Goal: Information Seeking & Learning: Check status

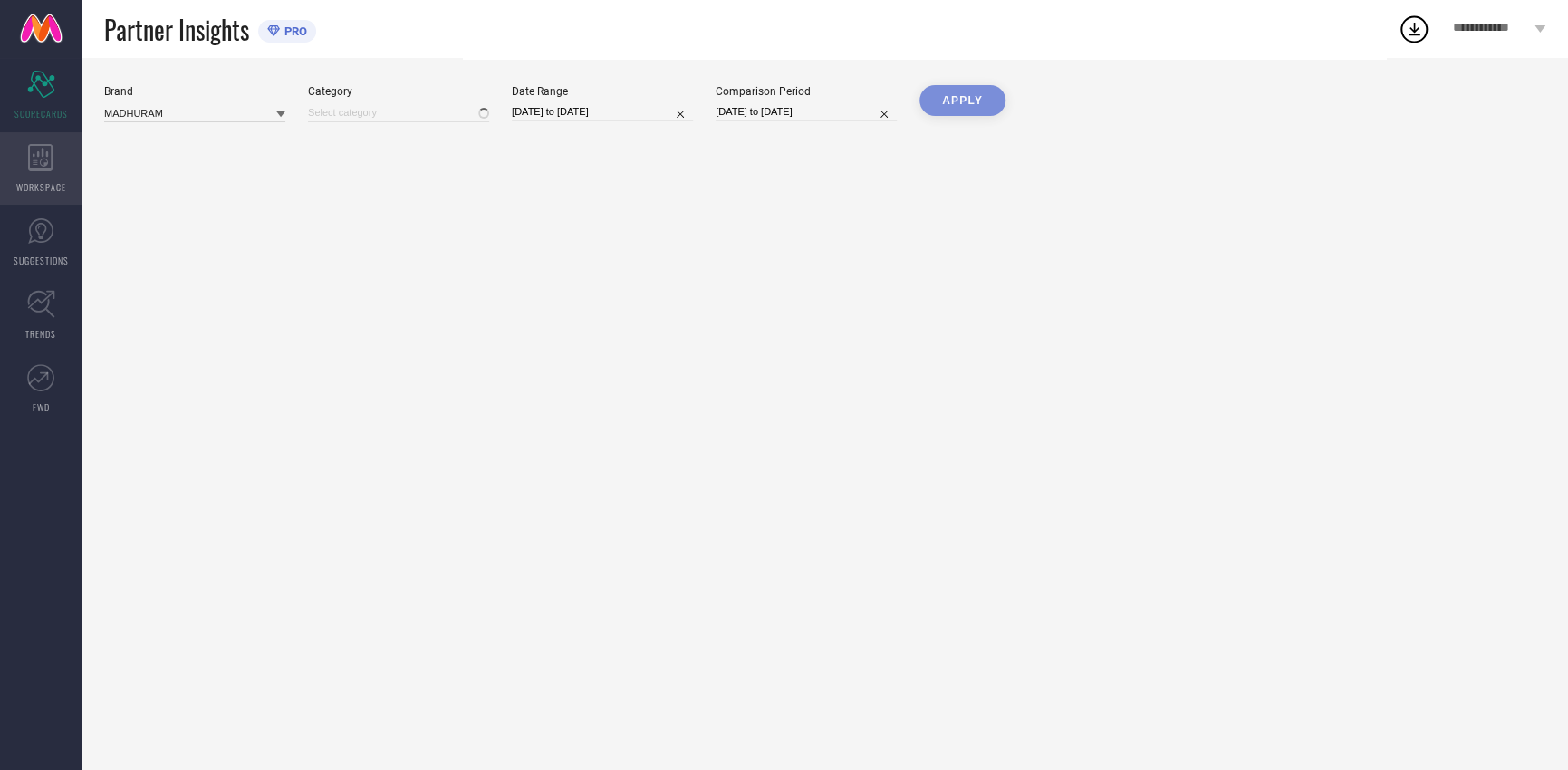
type input "All"
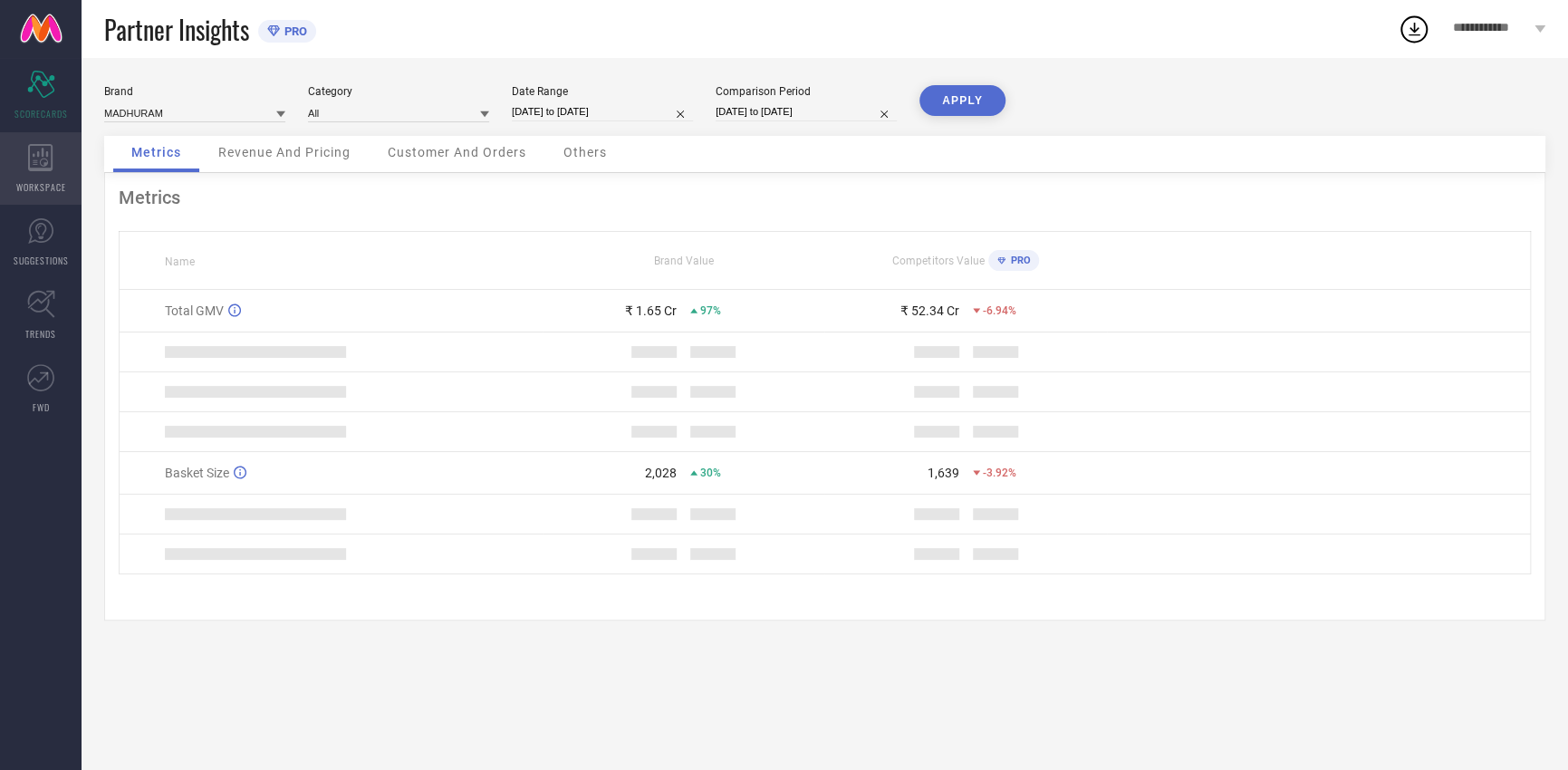
click at [38, 156] on icon at bounding box center [40, 157] width 24 height 27
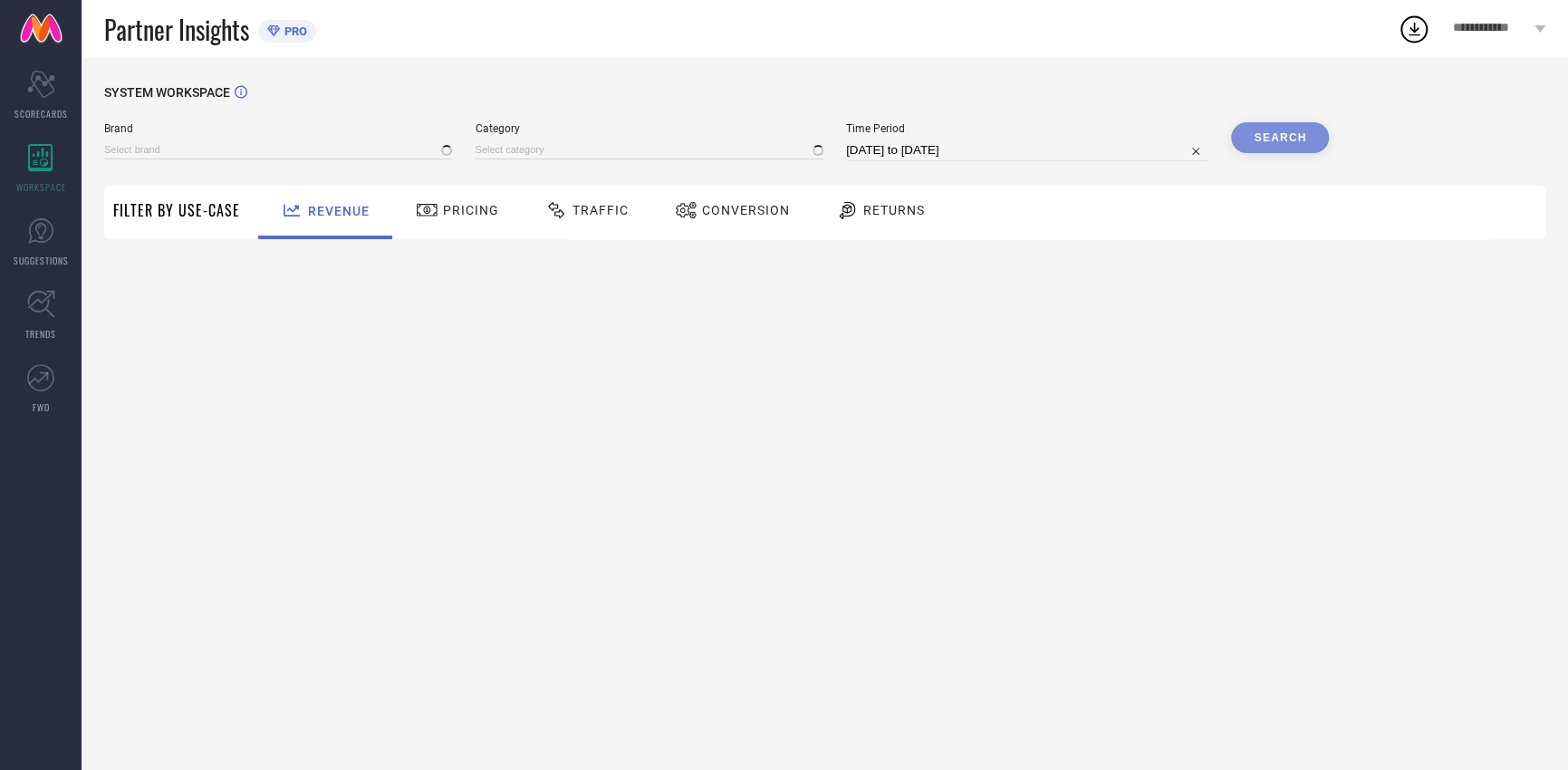
type input "MADHURAM"
type input "All"
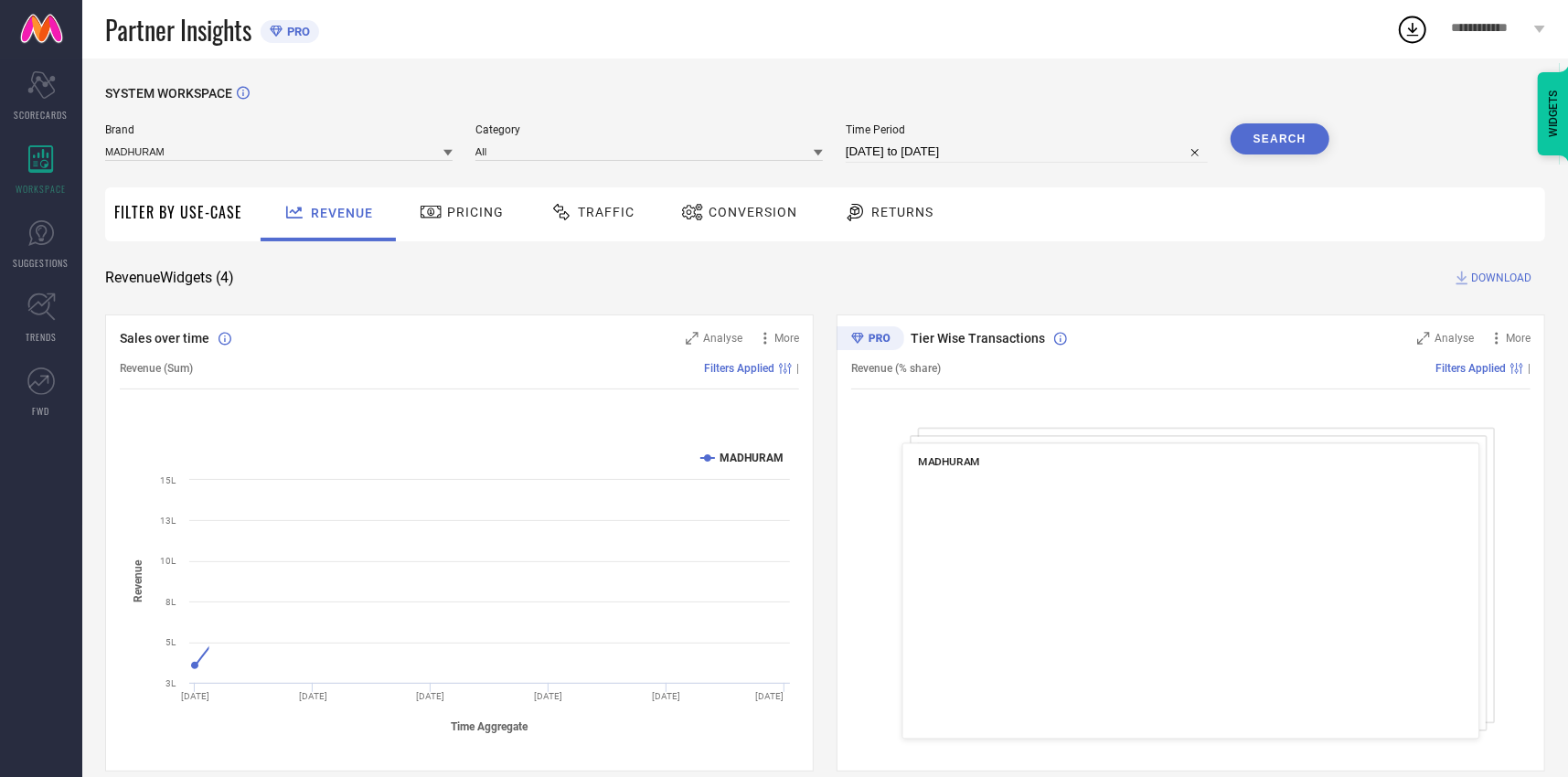
click at [888, 211] on span "Returns" at bounding box center [903, 211] width 63 height 14
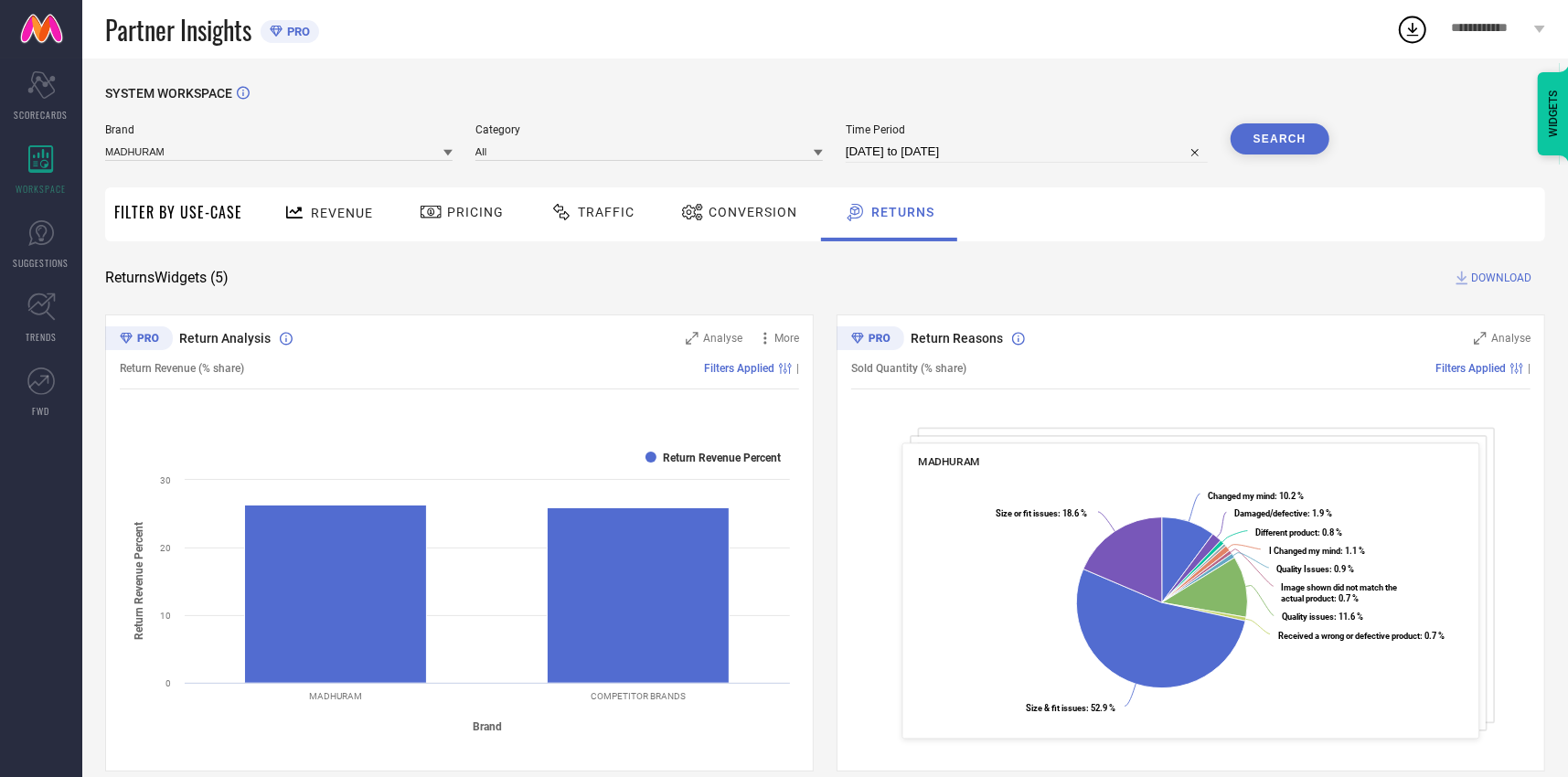
select select "6"
select select "2025"
select select "7"
select select "2025"
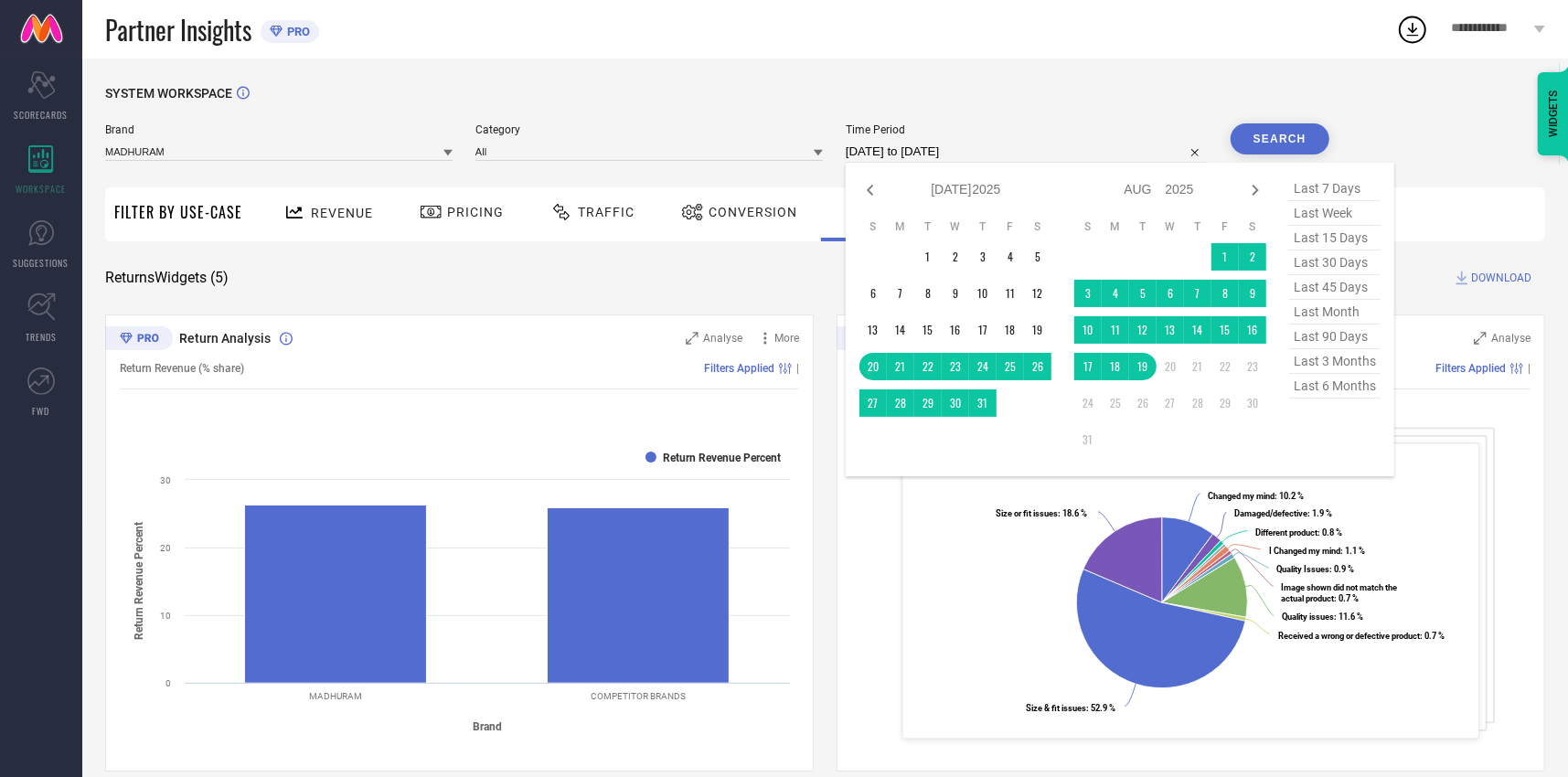
click at [928, 147] on input "[DATE] to [DATE]" at bounding box center [1027, 151] width 362 height 22
click at [927, 261] on td "1" at bounding box center [927, 256] width 27 height 27
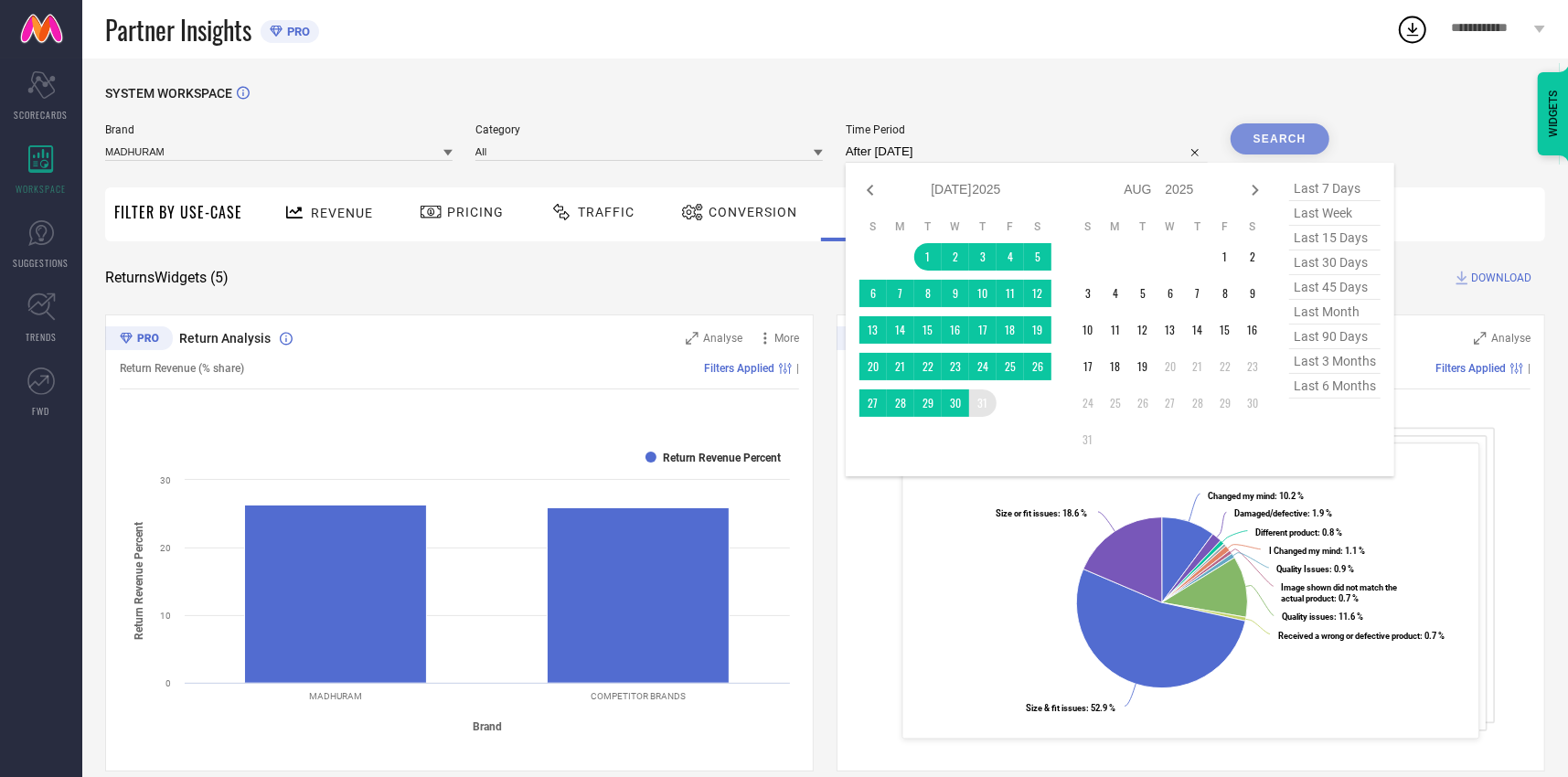
type input "[DATE] to [DATE]"
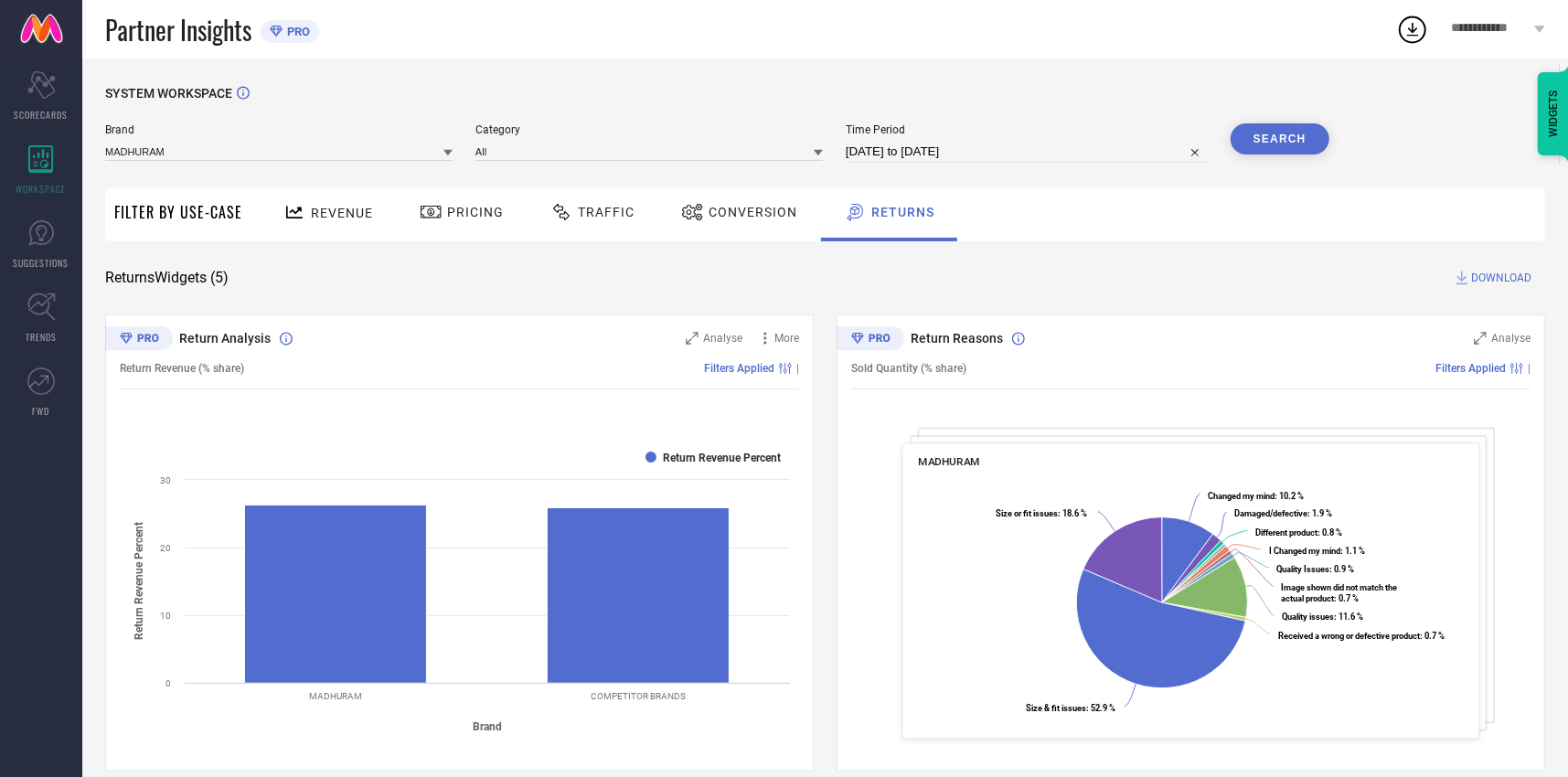
click at [1285, 134] on button "Search" at bounding box center [1280, 138] width 99 height 31
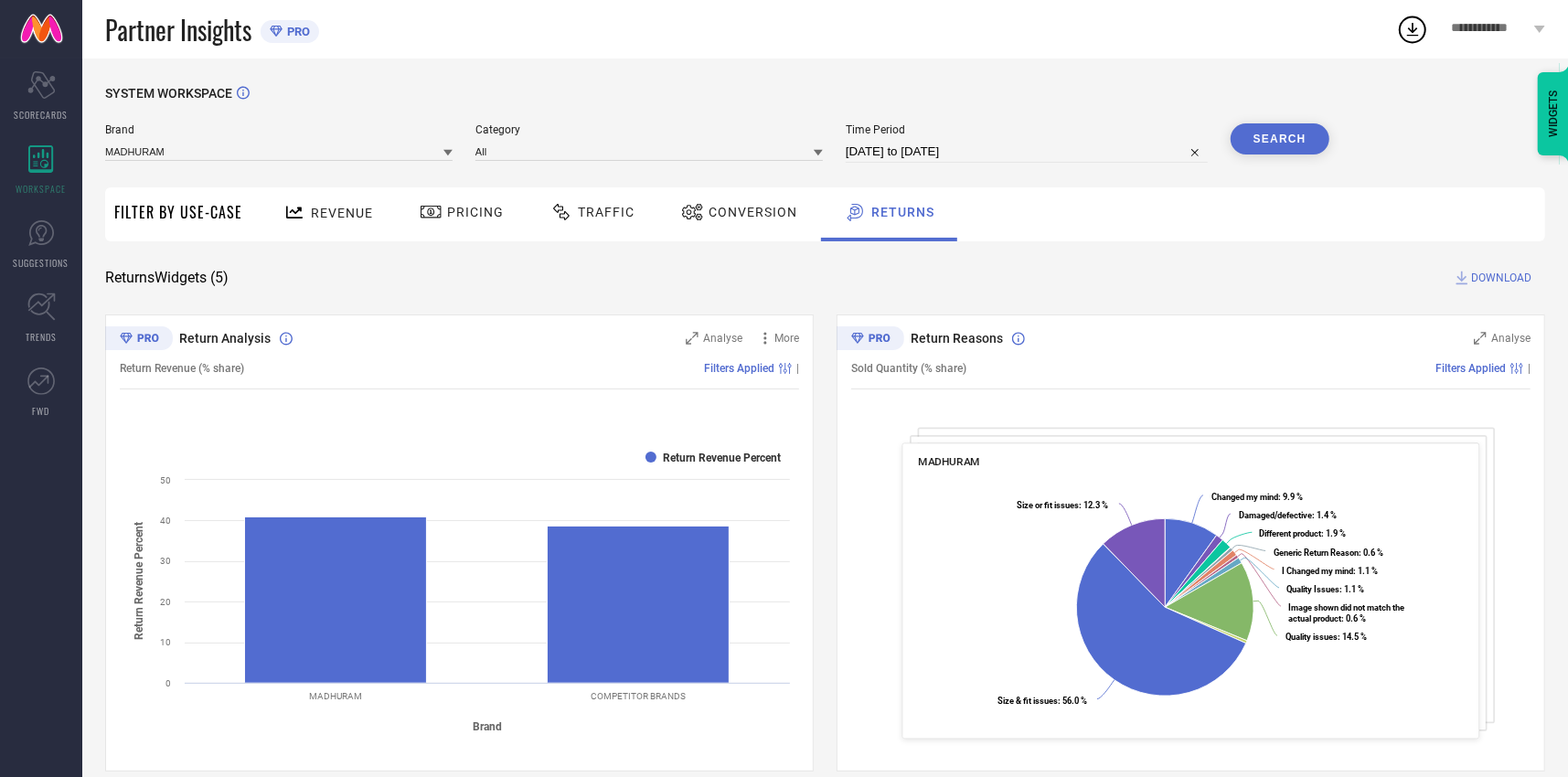
click at [741, 216] on span "Conversion" at bounding box center [753, 211] width 89 height 14
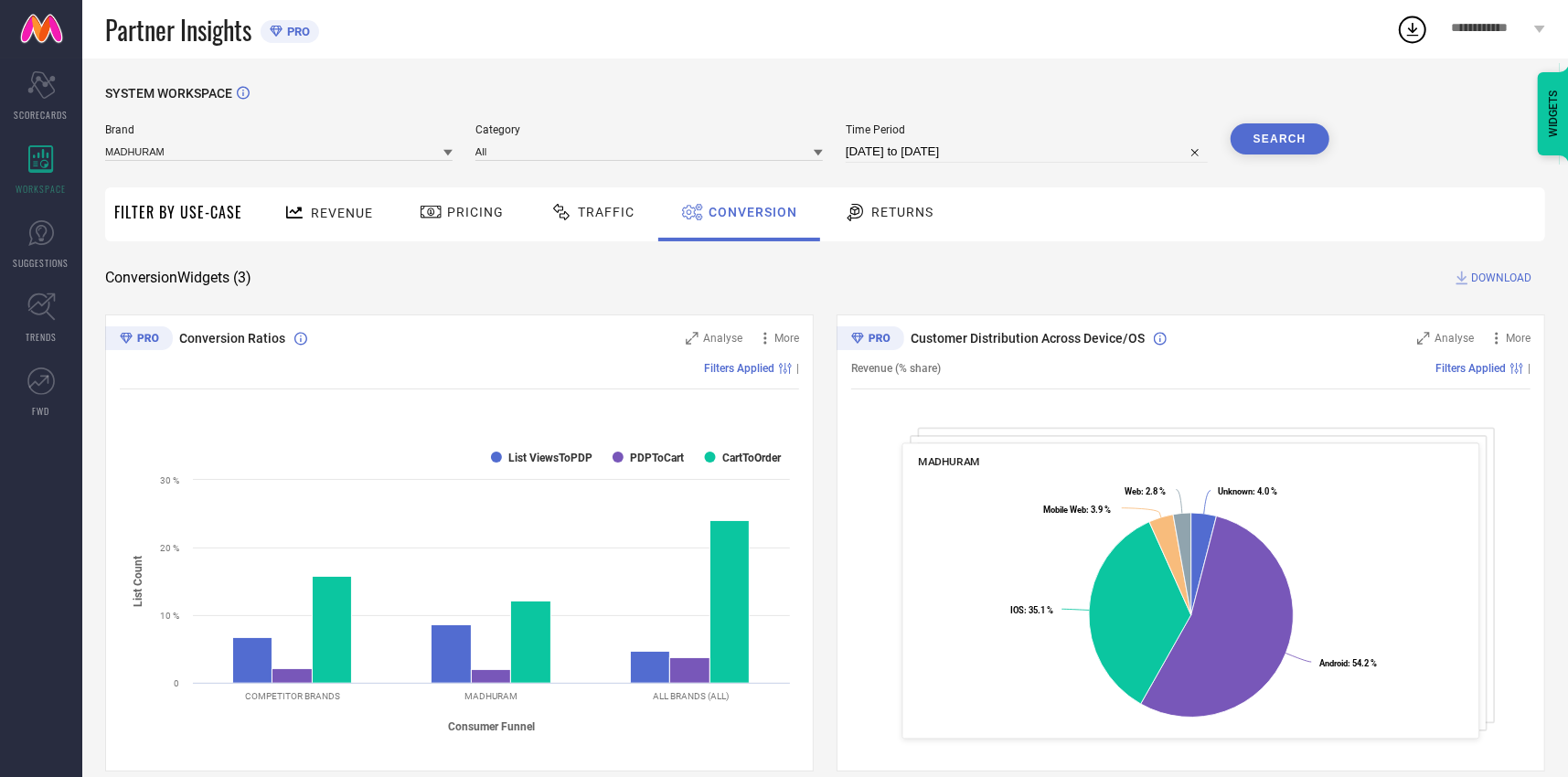
click at [590, 212] on span "Traffic" at bounding box center [606, 211] width 57 height 14
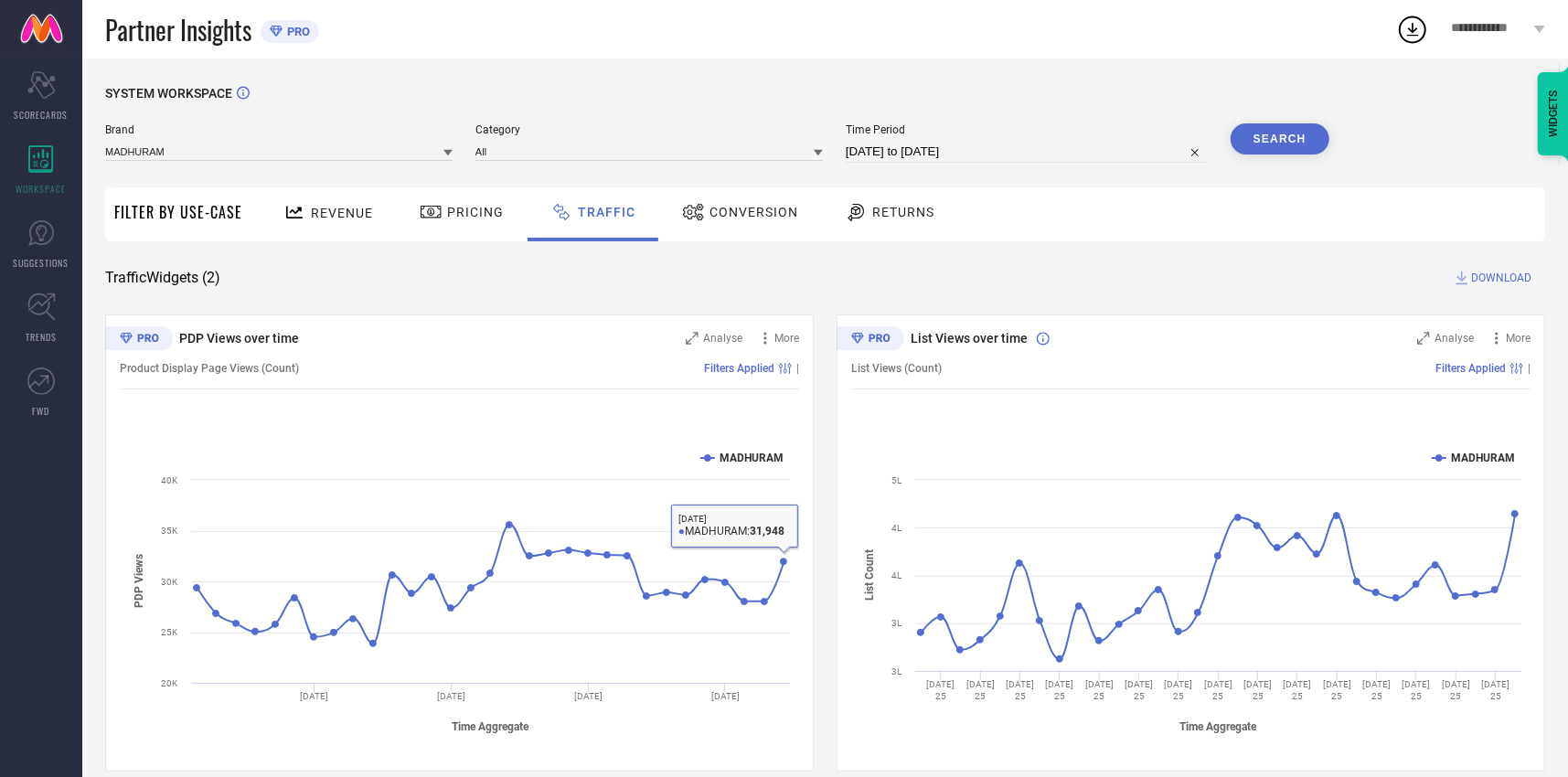
click at [476, 206] on span "Pricing" at bounding box center [475, 211] width 57 height 14
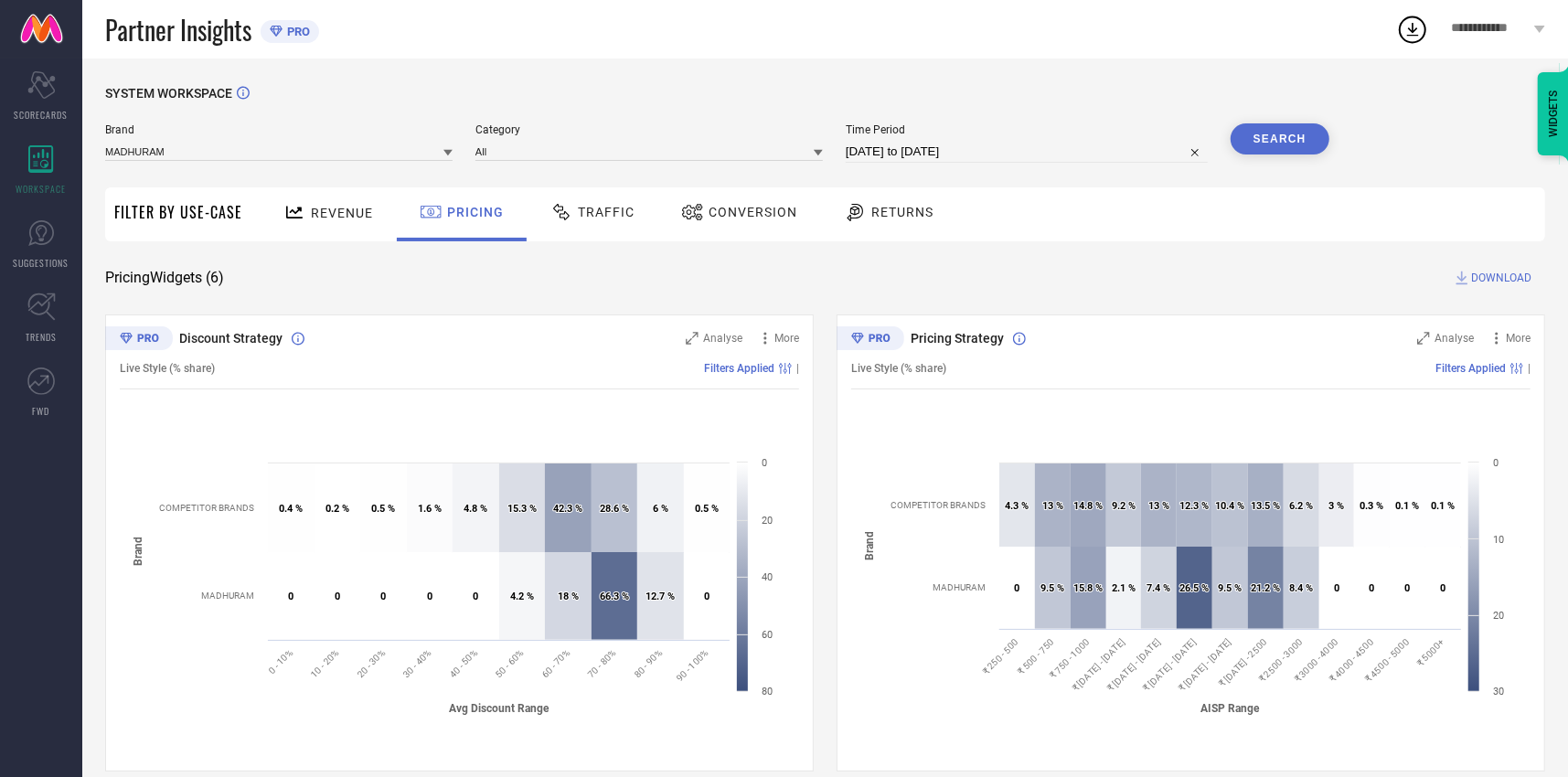
click at [341, 206] on span "Revenue" at bounding box center [342, 212] width 63 height 14
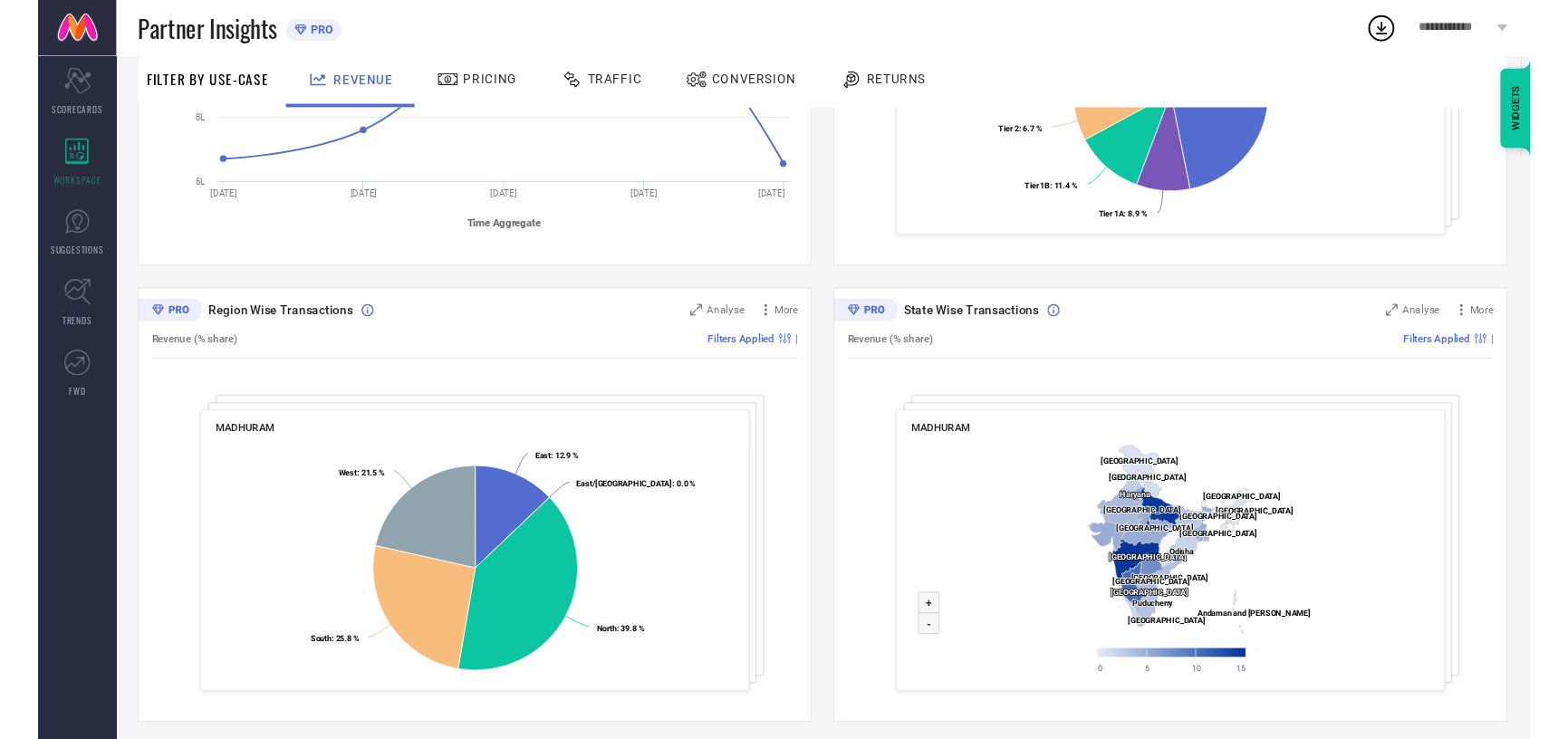
scroll to position [497, 0]
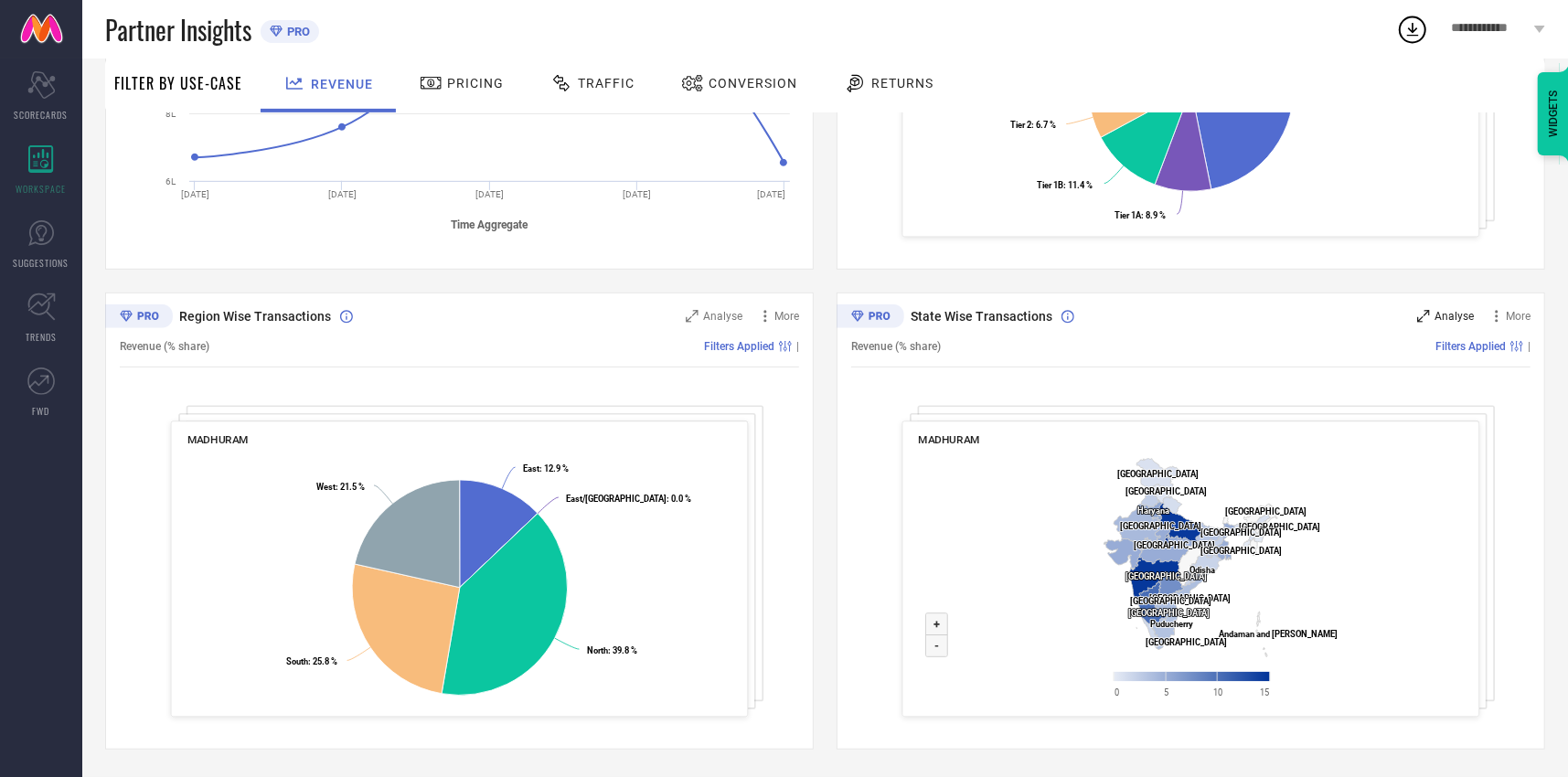
click at [1450, 319] on span "Analyse" at bounding box center [1453, 316] width 39 height 12
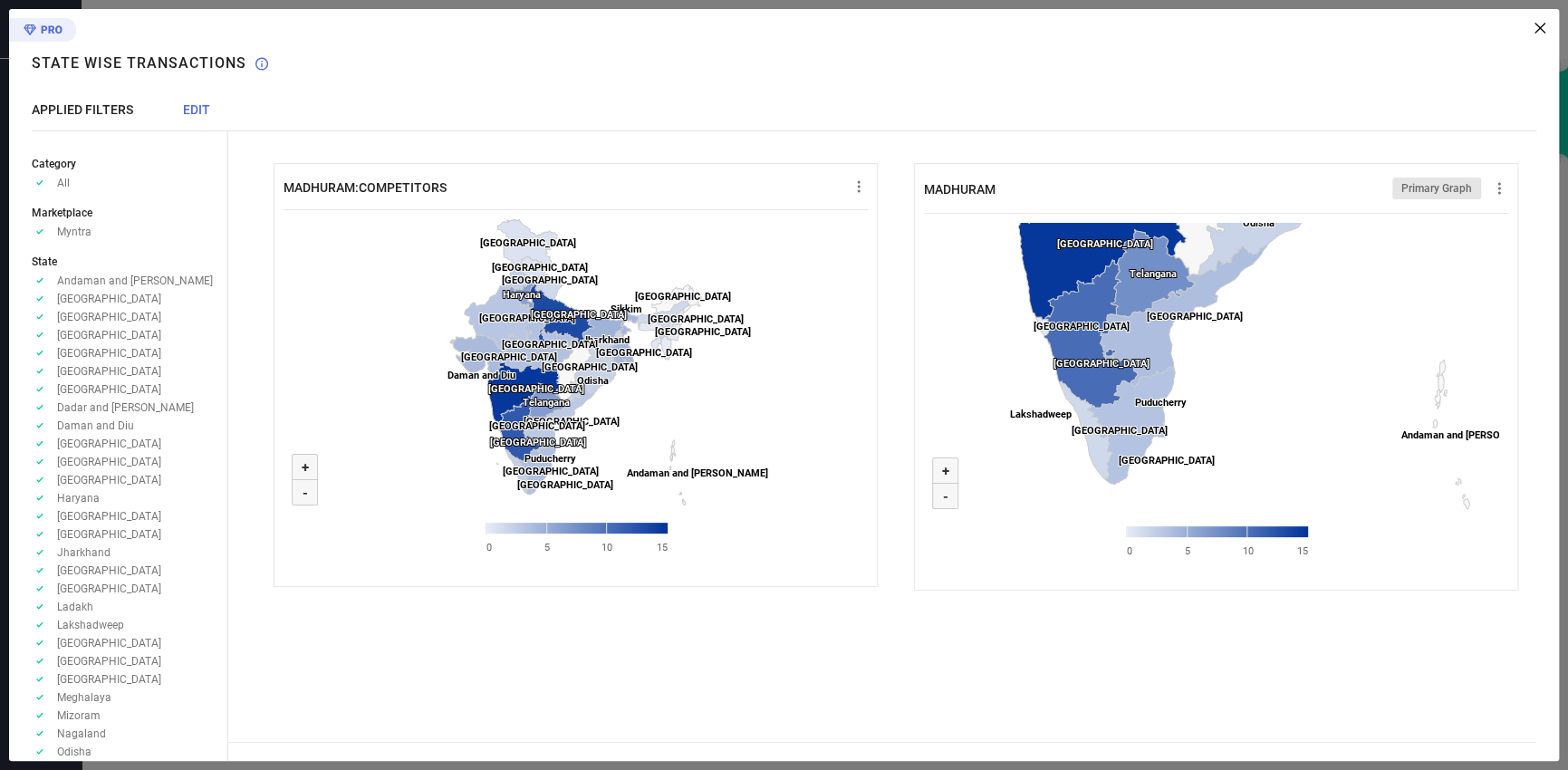
drag, startPoint x: 1212, startPoint y: 481, endPoint x: 1242, endPoint y: 377, distance: 108.2
click at [1242, 377] on rect at bounding box center [1216, 395] width 584 height 362
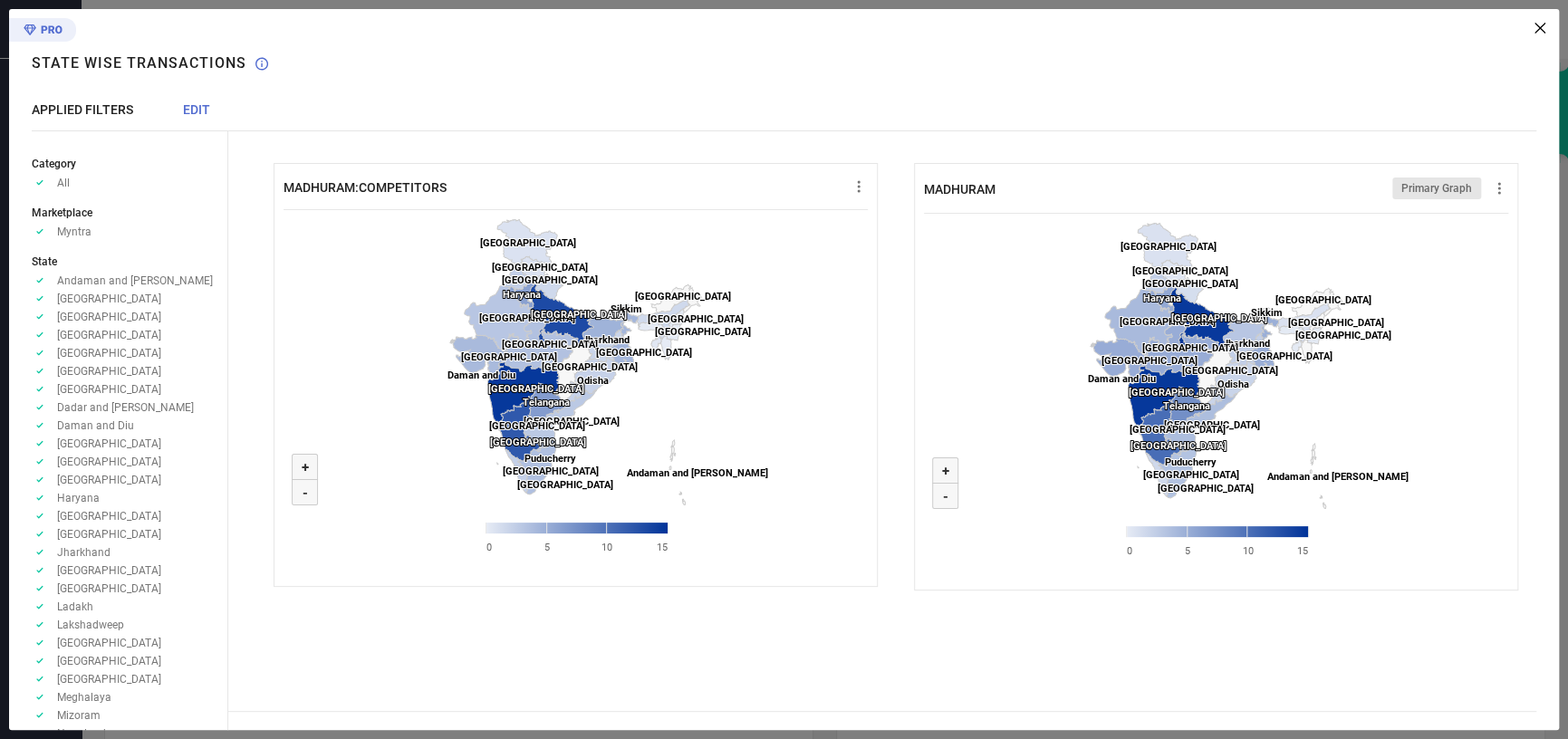
click at [1536, 31] on icon at bounding box center [1540, 28] width 11 height 11
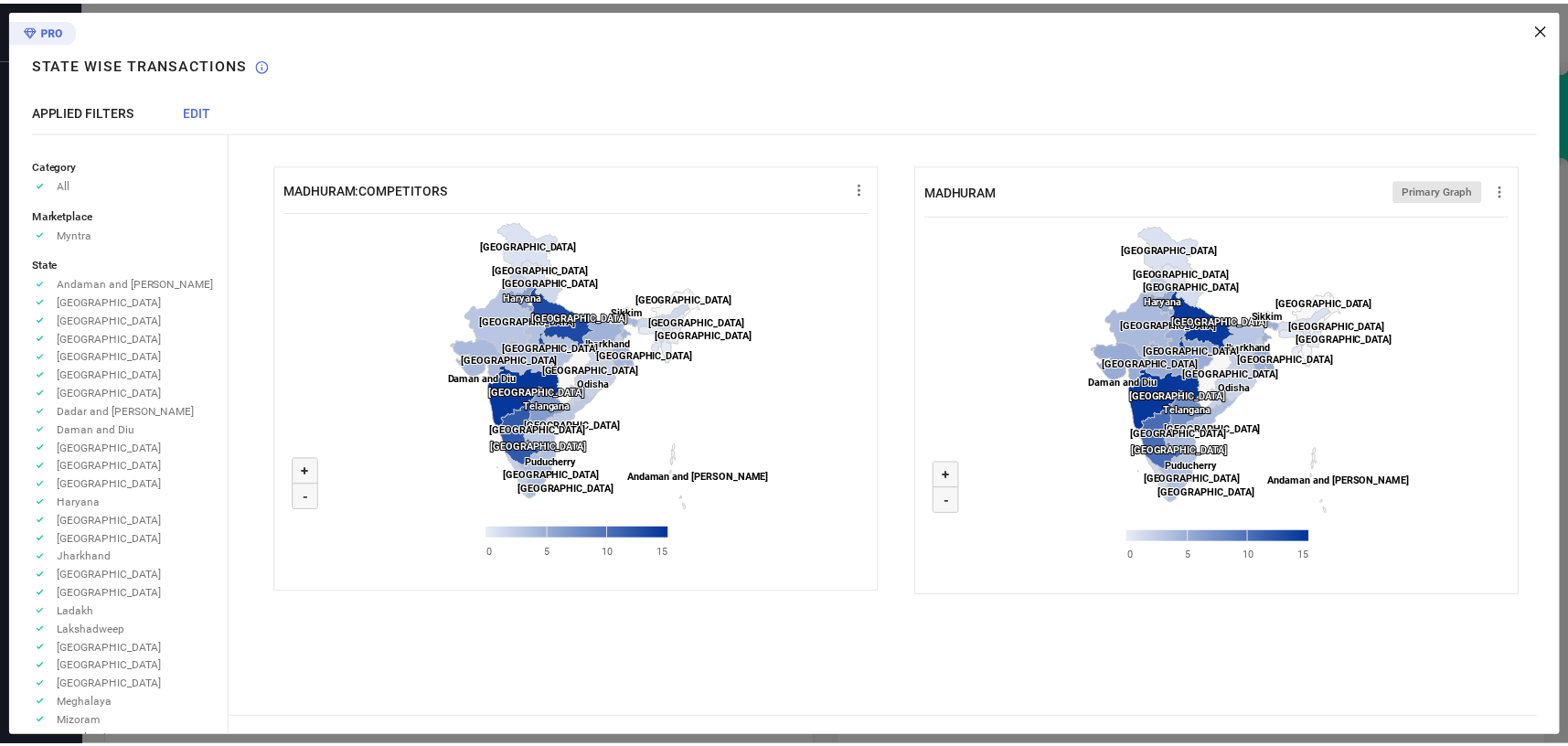
scroll to position [471, 0]
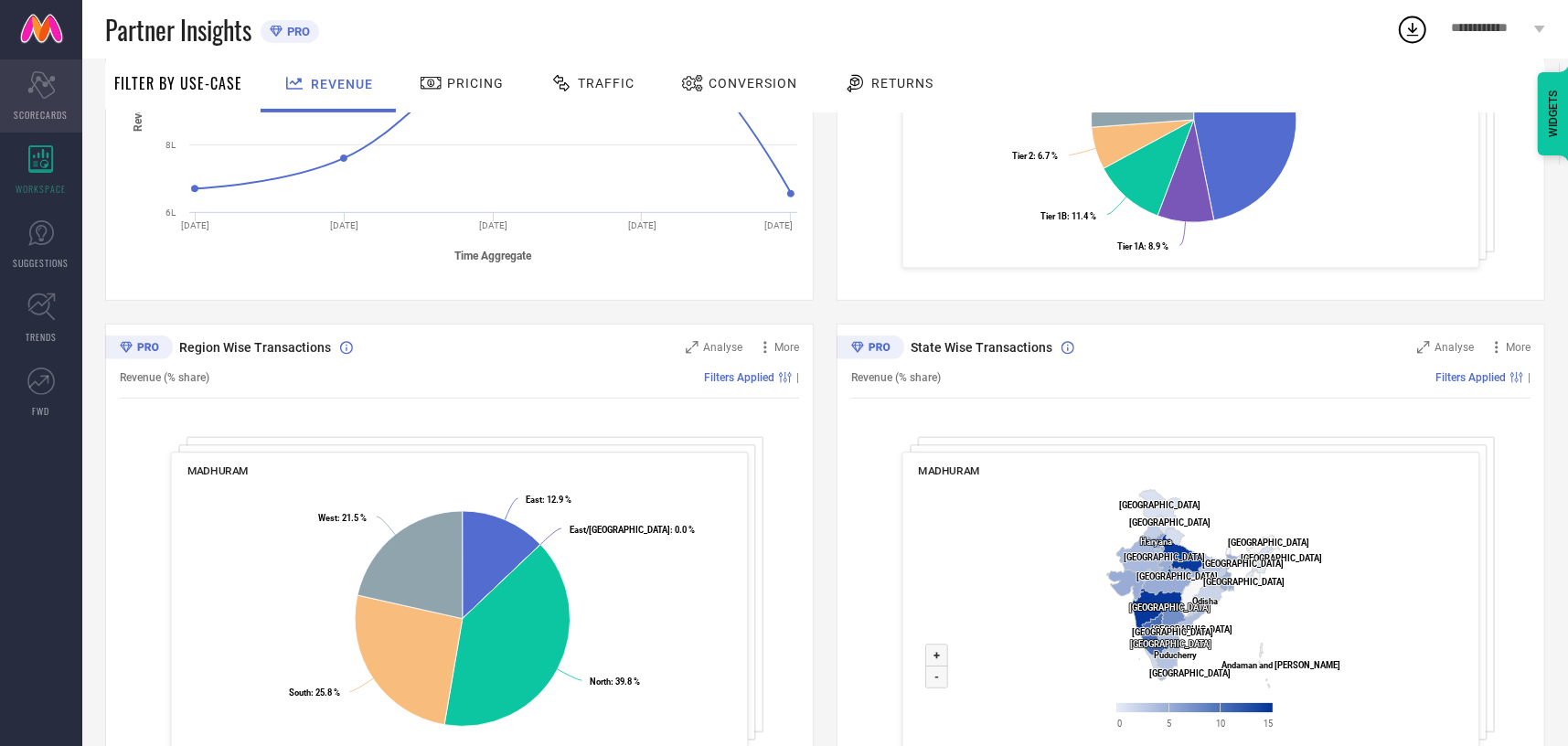
click at [46, 89] on icon "Scorecard" at bounding box center [42, 84] width 28 height 27
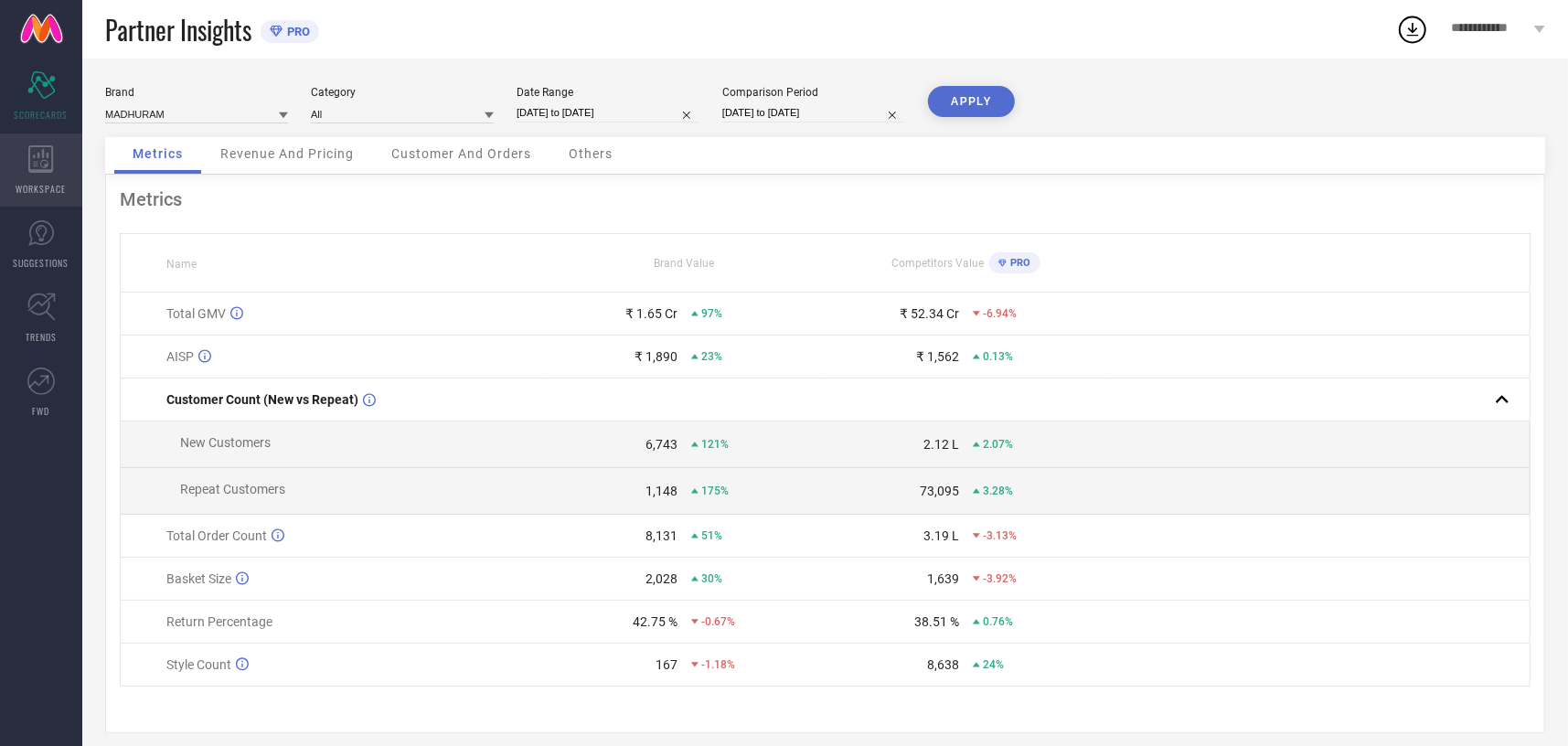
click at [37, 161] on icon at bounding box center [41, 158] width 26 height 27
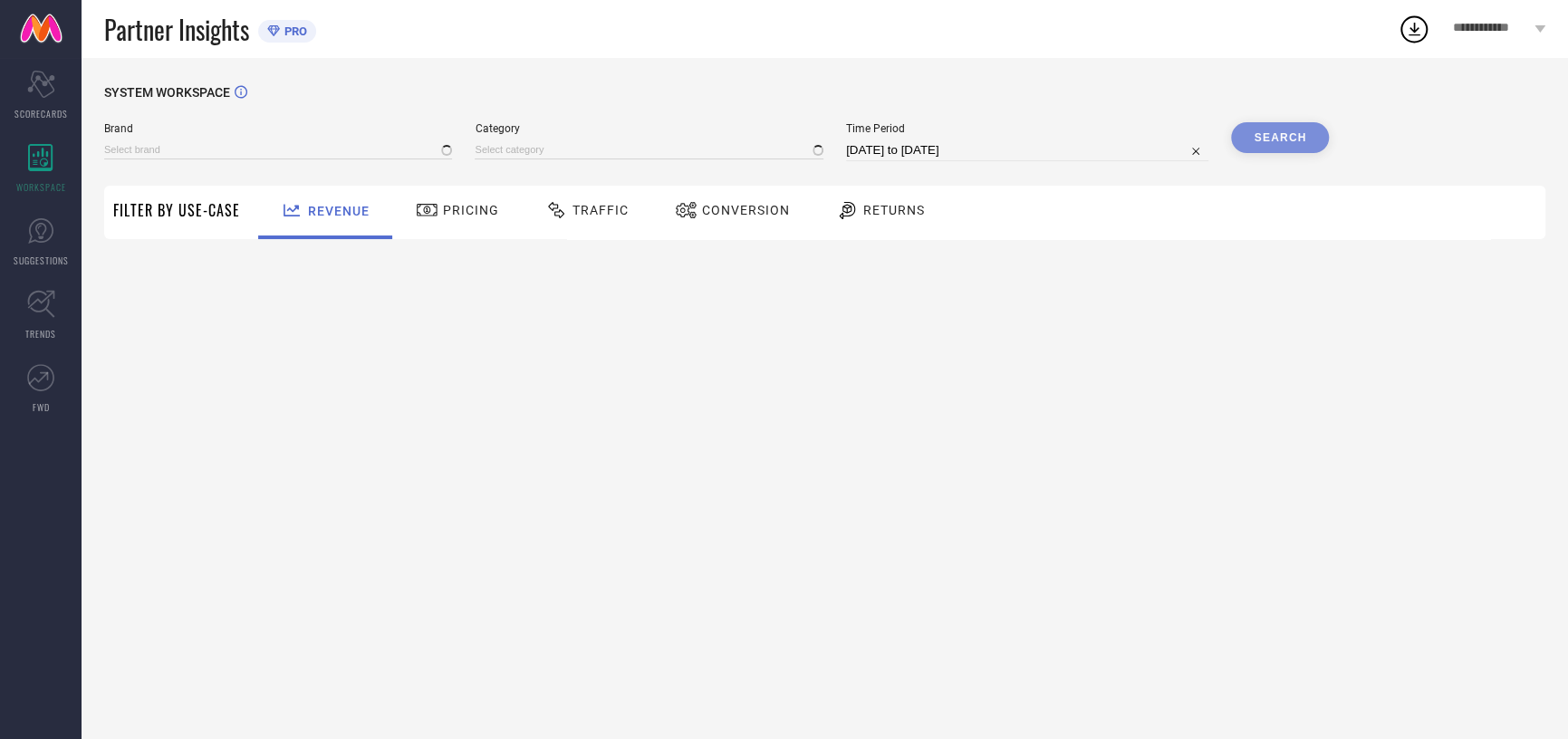
click at [720, 206] on span "Conversion" at bounding box center [746, 209] width 88 height 14
type input "MADHURAM"
type input "All"
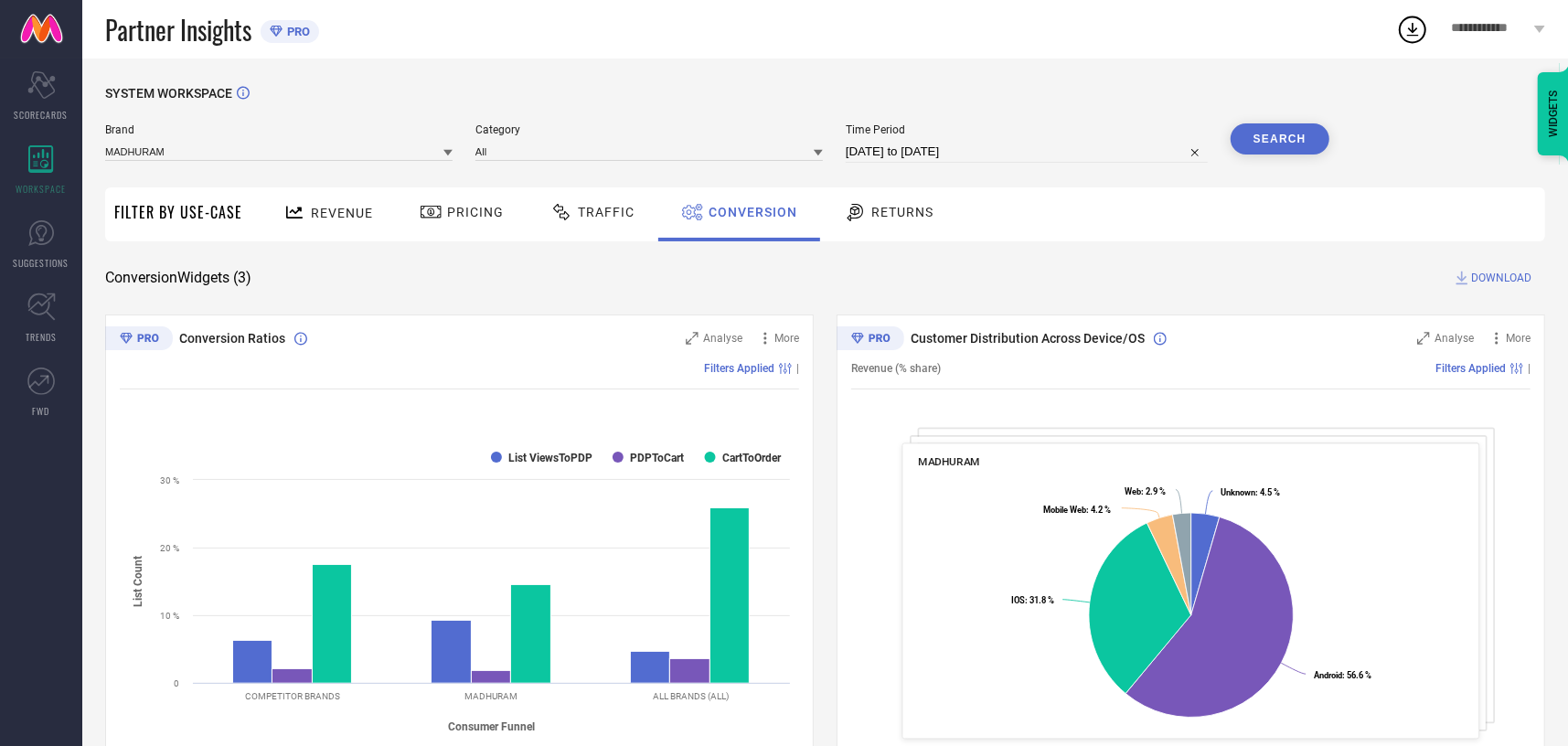
click at [607, 212] on span "Traffic" at bounding box center [606, 211] width 57 height 14
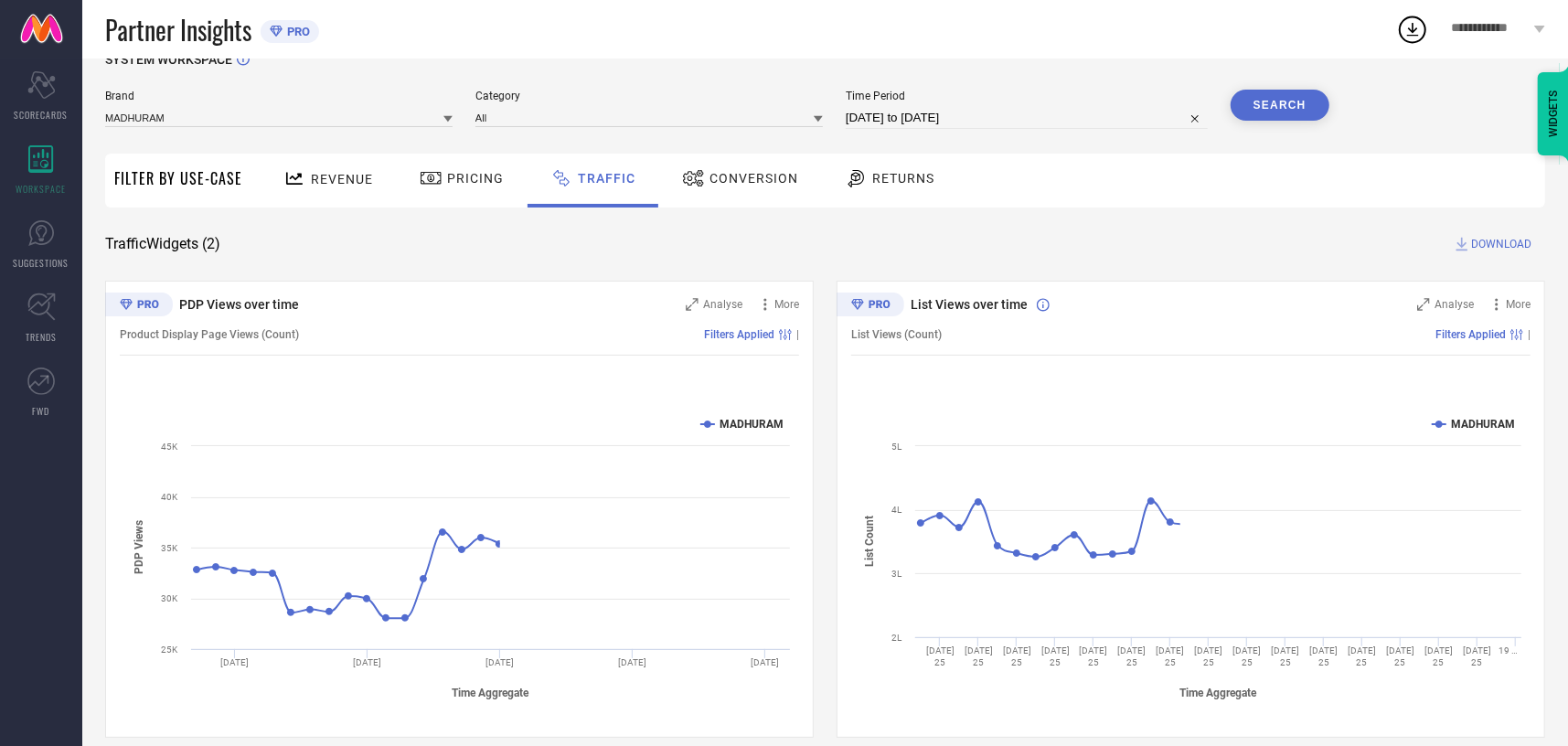
scroll to position [53, 0]
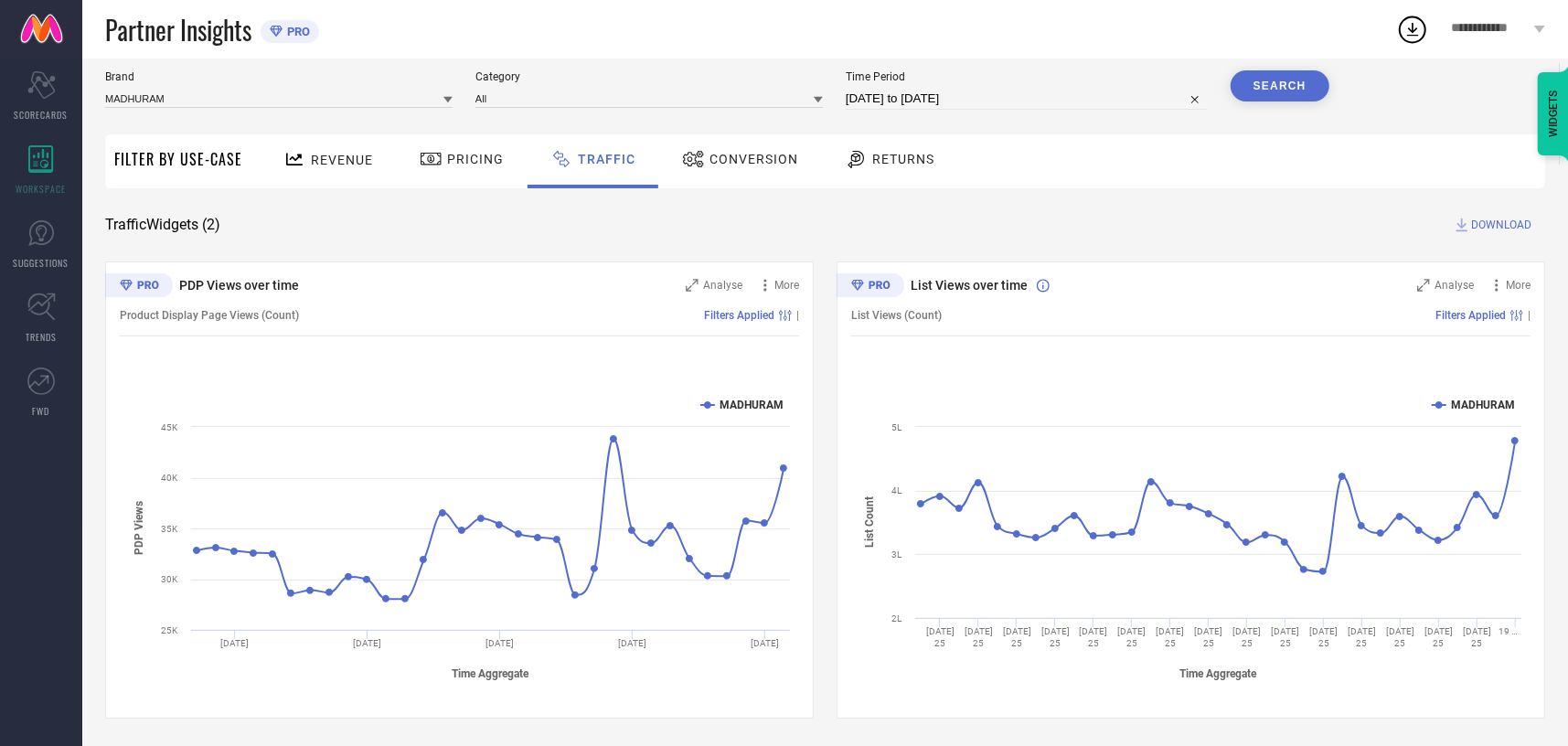
click at [331, 156] on span "Revenue" at bounding box center [342, 159] width 63 height 14
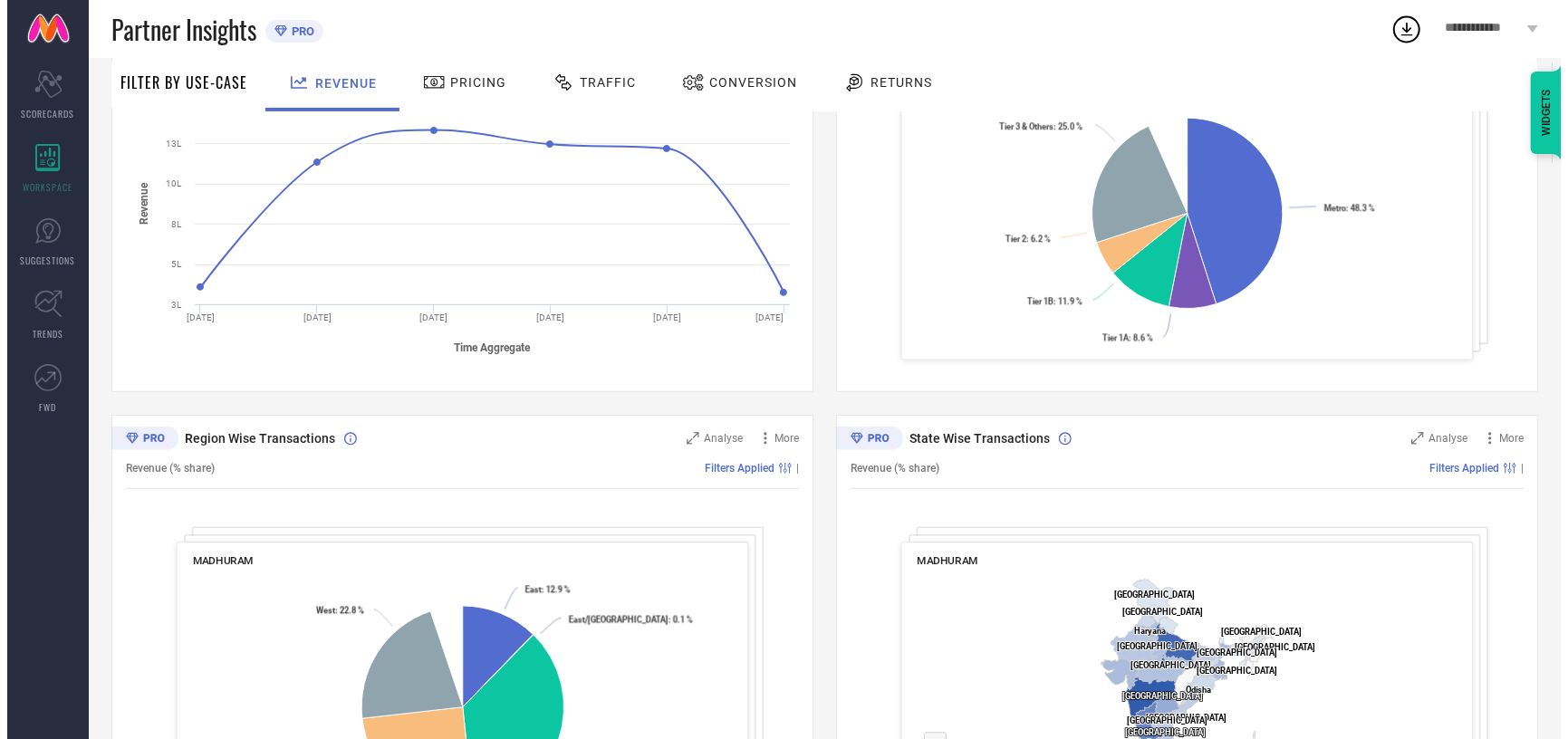
scroll to position [528, 0]
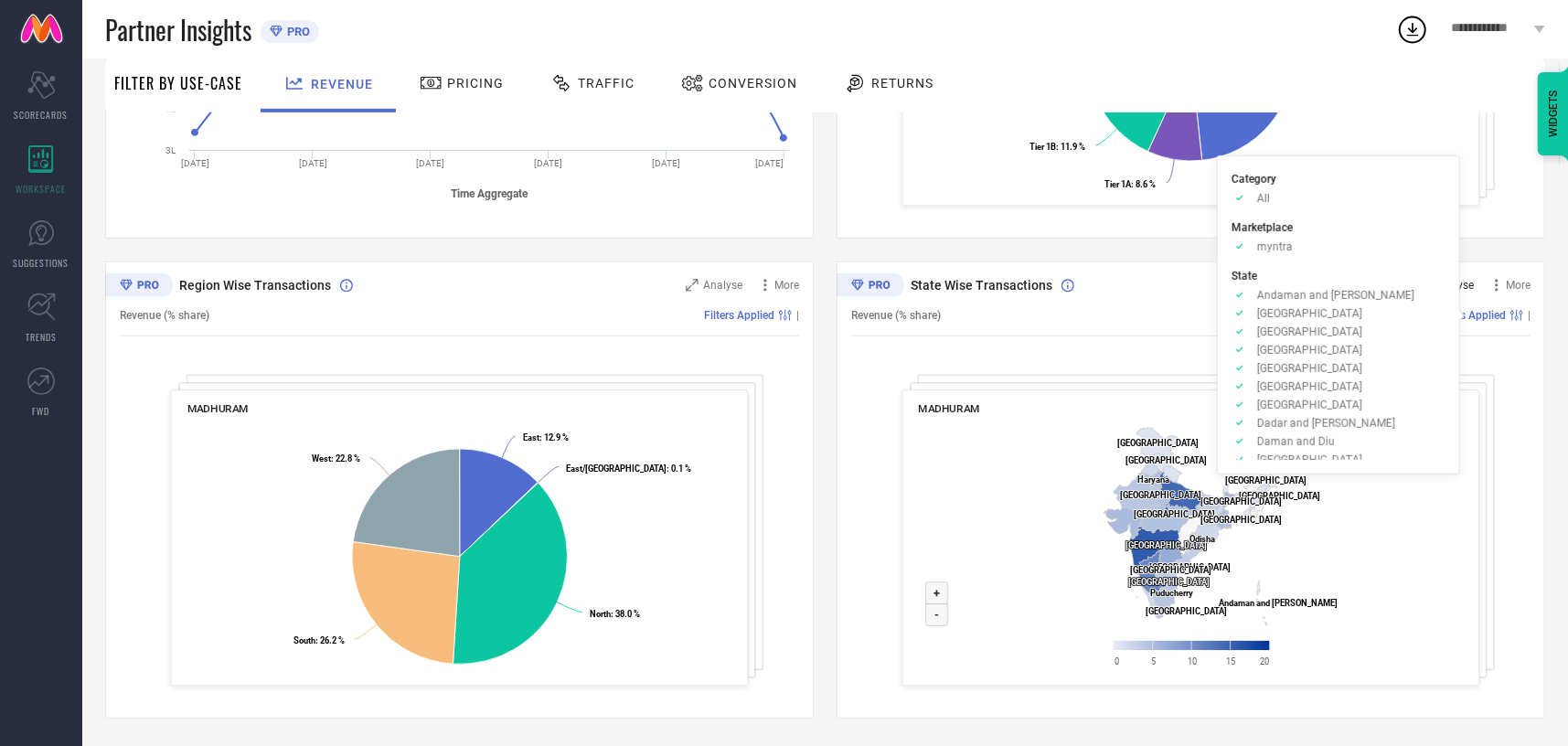
click at [1449, 282] on span "Analyse" at bounding box center [1453, 284] width 39 height 12
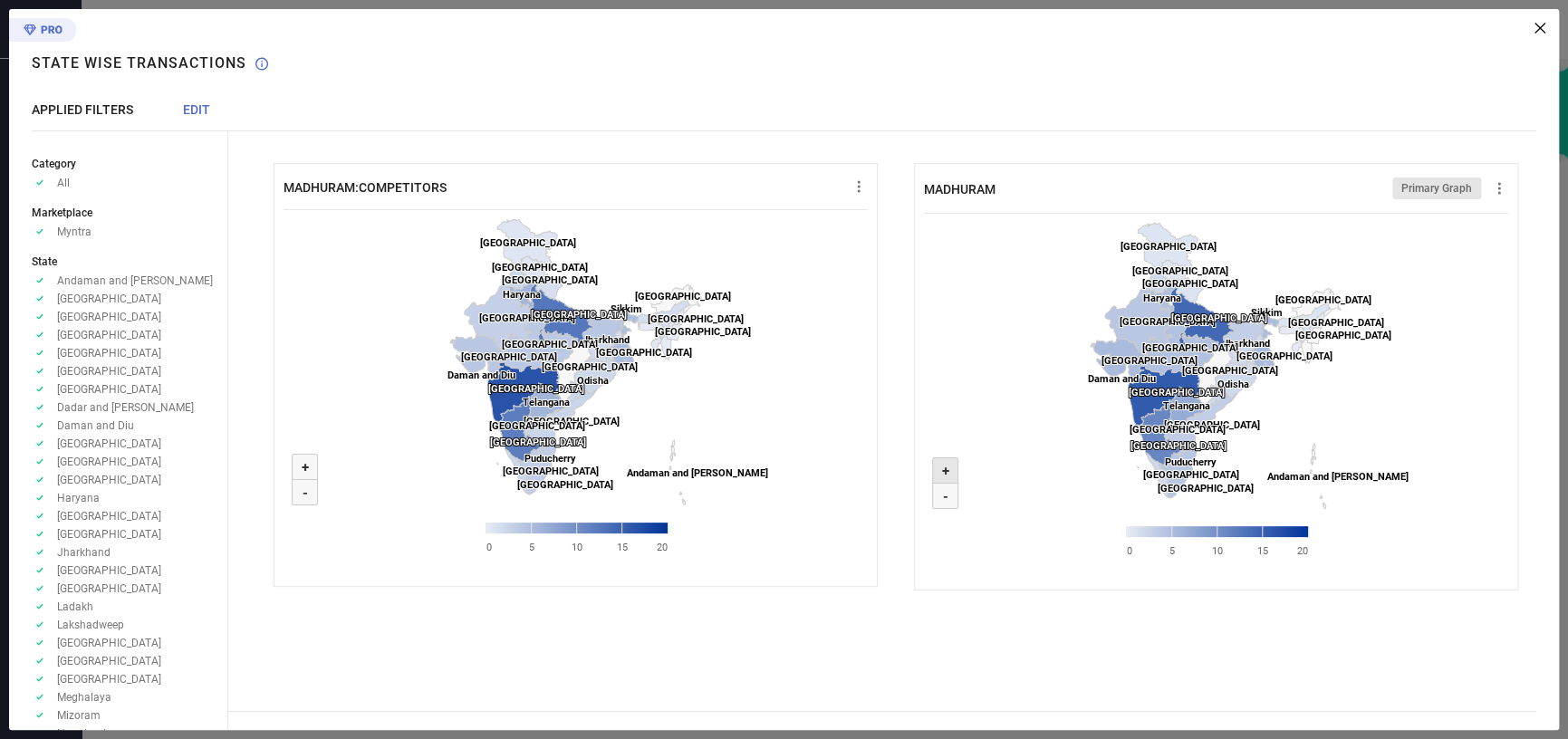
click at [950, 467] on icon at bounding box center [945, 470] width 25 height 25
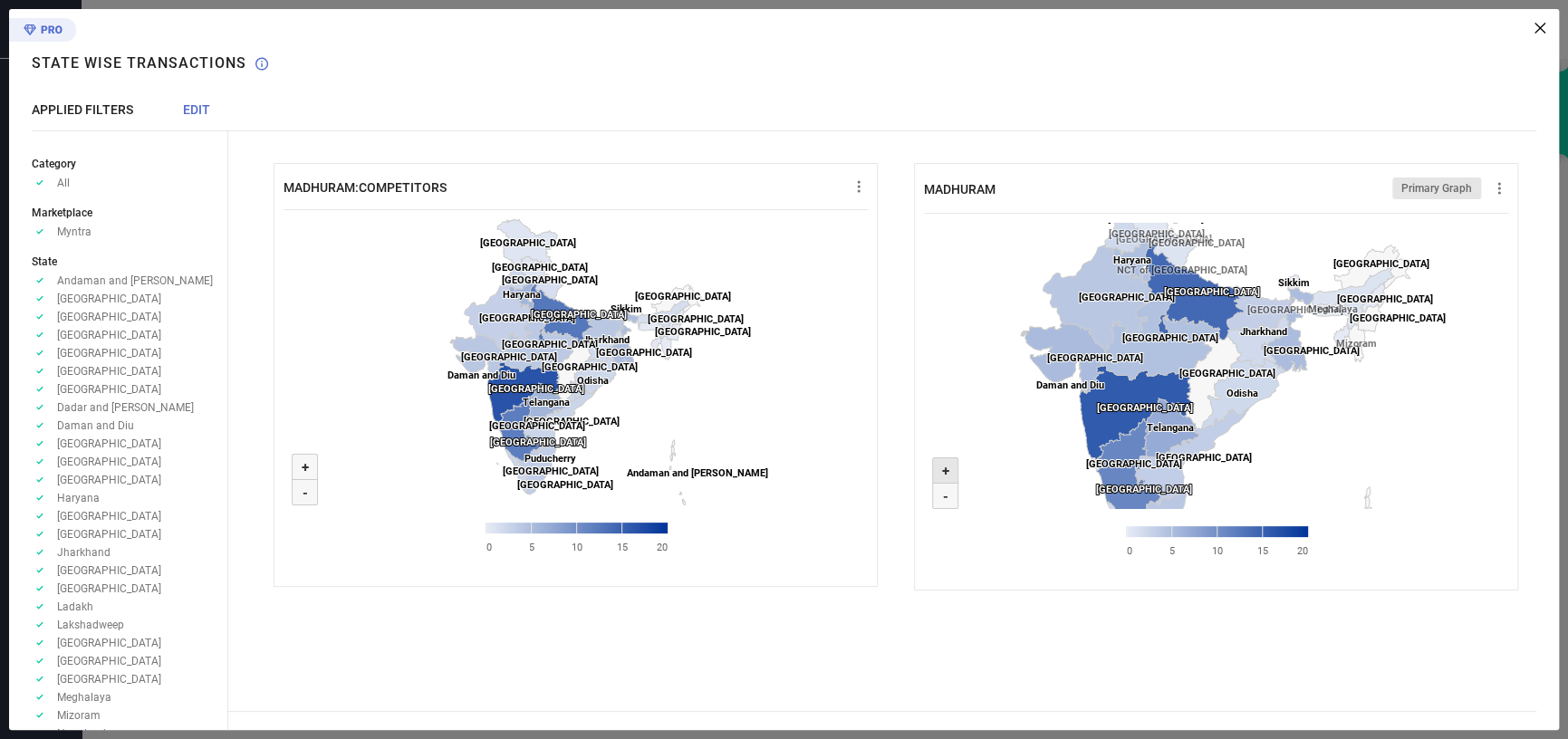
click at [948, 467] on text "+" at bounding box center [945, 470] width 8 height 16
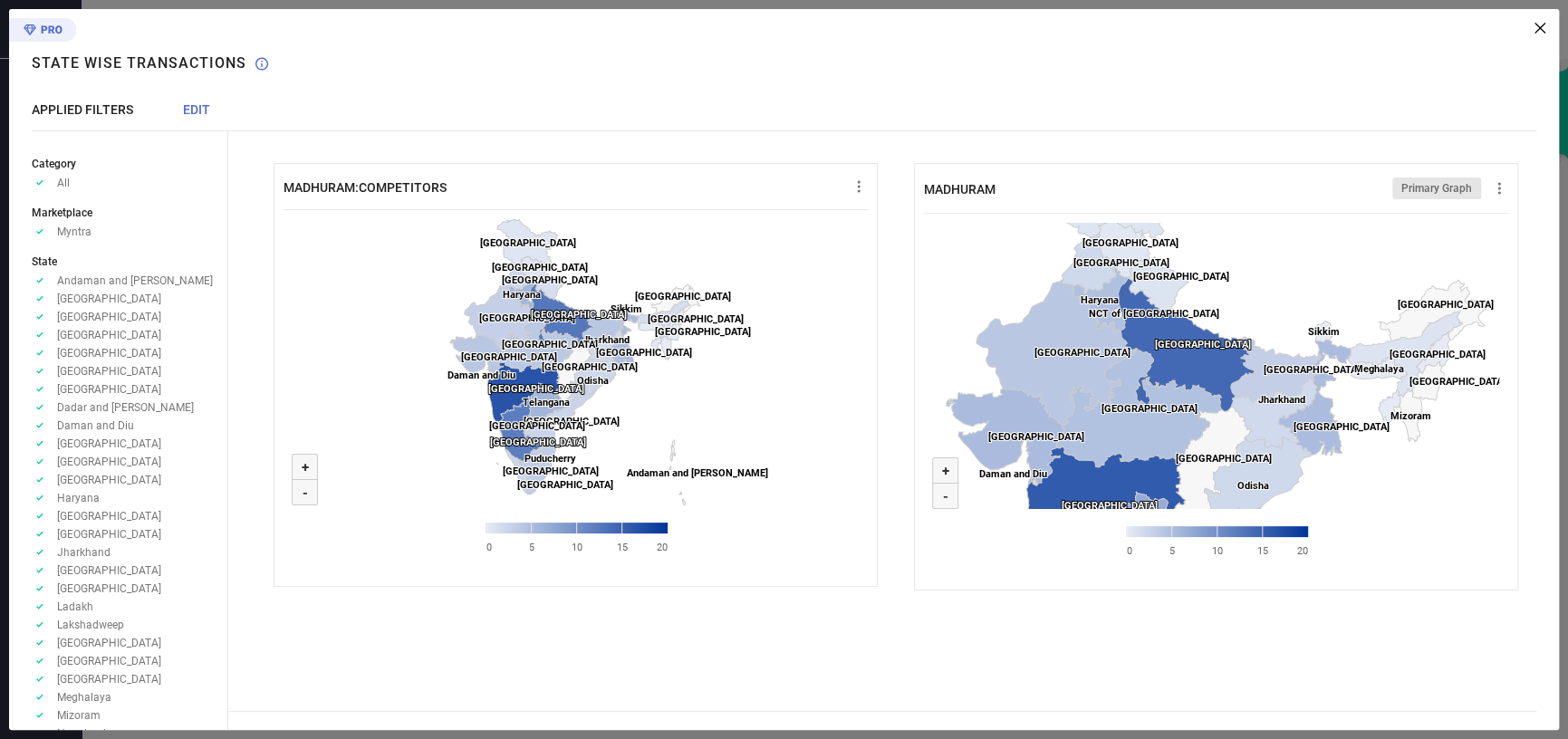
drag, startPoint x: 1404, startPoint y: 408, endPoint x: 1397, endPoint y: 463, distance: 55.4
click at [1397, 463] on rect at bounding box center [1216, 395] width 584 height 362
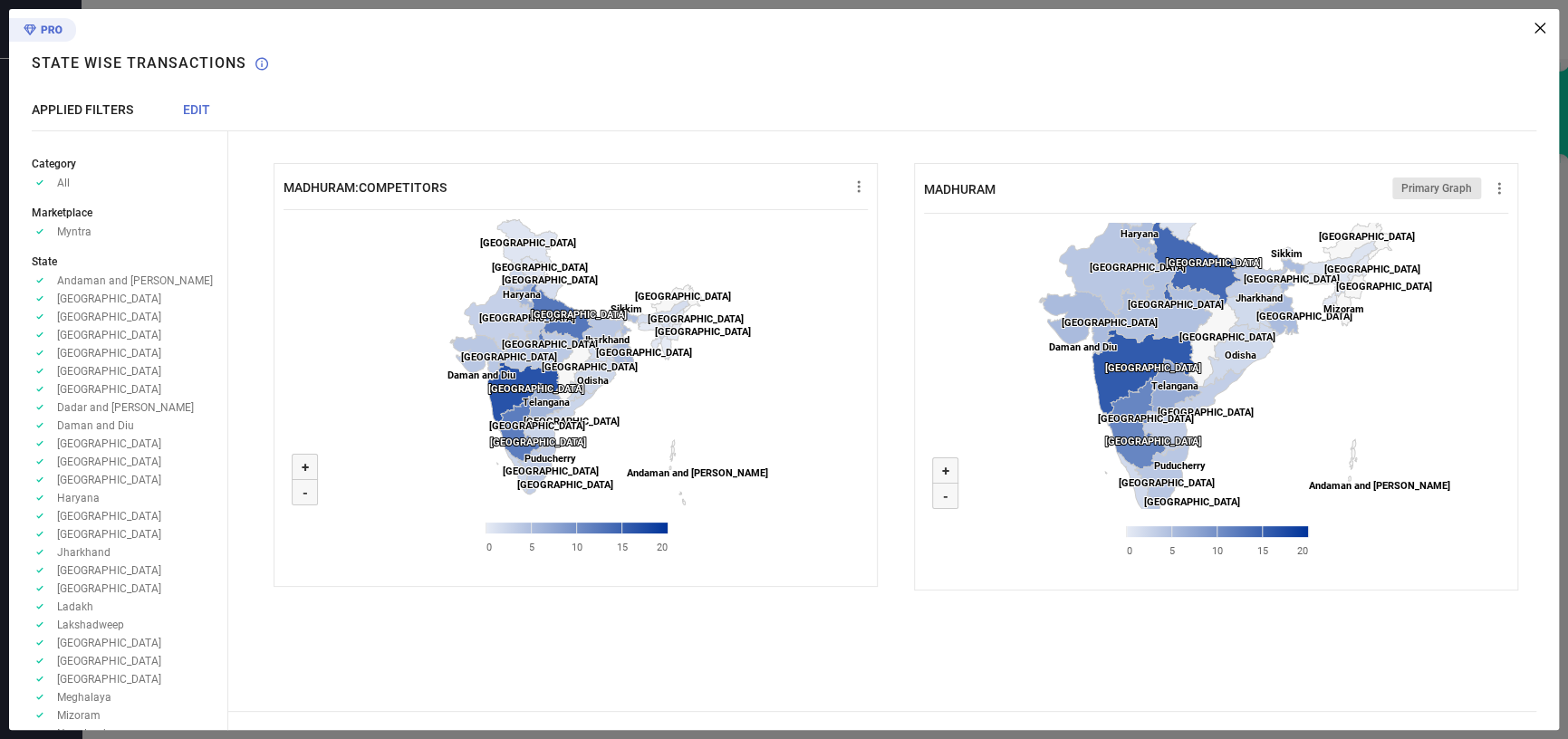
drag, startPoint x: 1239, startPoint y: 442, endPoint x: 1312, endPoint y: 429, distance: 74.1
click at [1312, 429] on rect at bounding box center [1216, 395] width 584 height 362
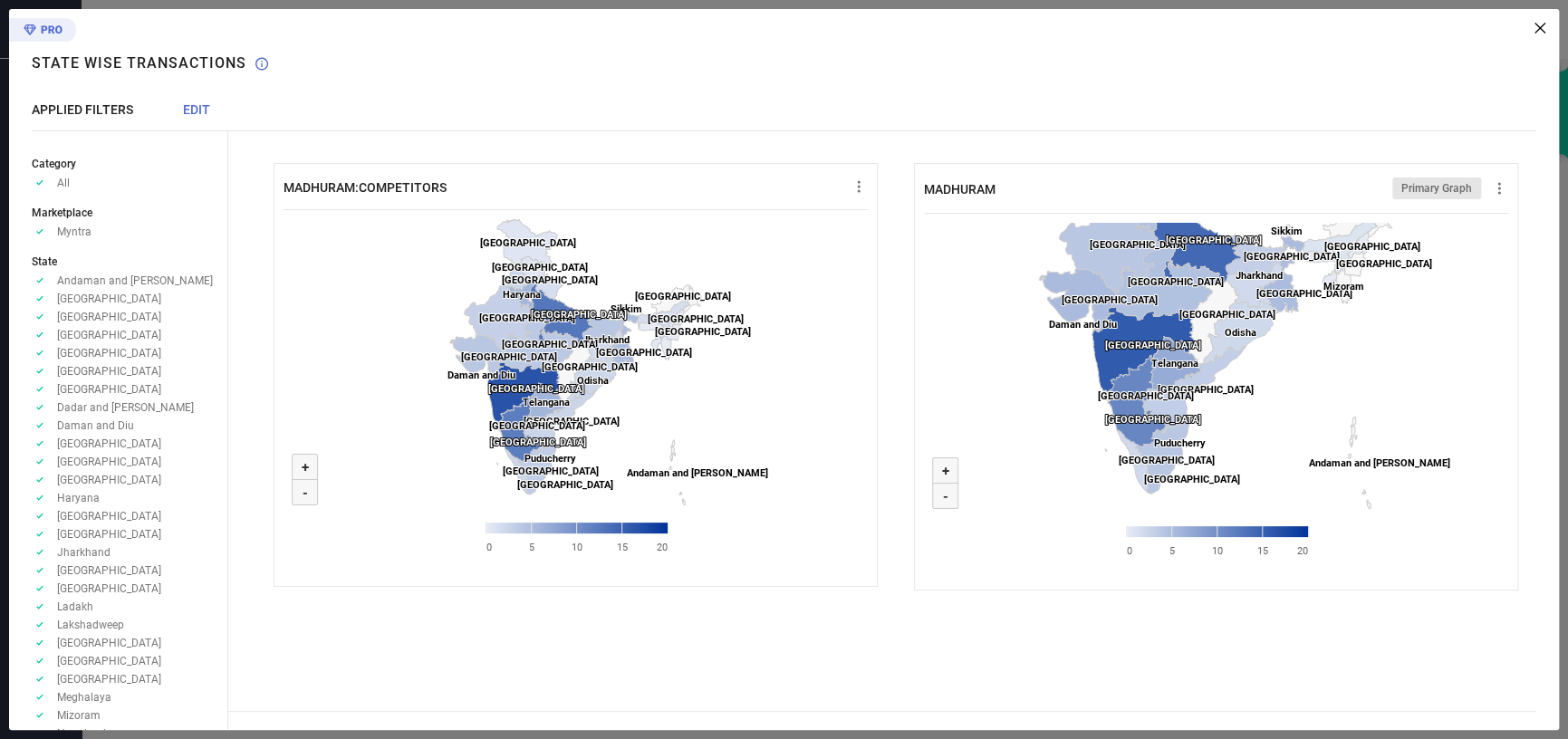
drag, startPoint x: 1293, startPoint y: 422, endPoint x: 1296, endPoint y: 393, distance: 29.2
click at [1296, 393] on rect at bounding box center [1216, 395] width 584 height 362
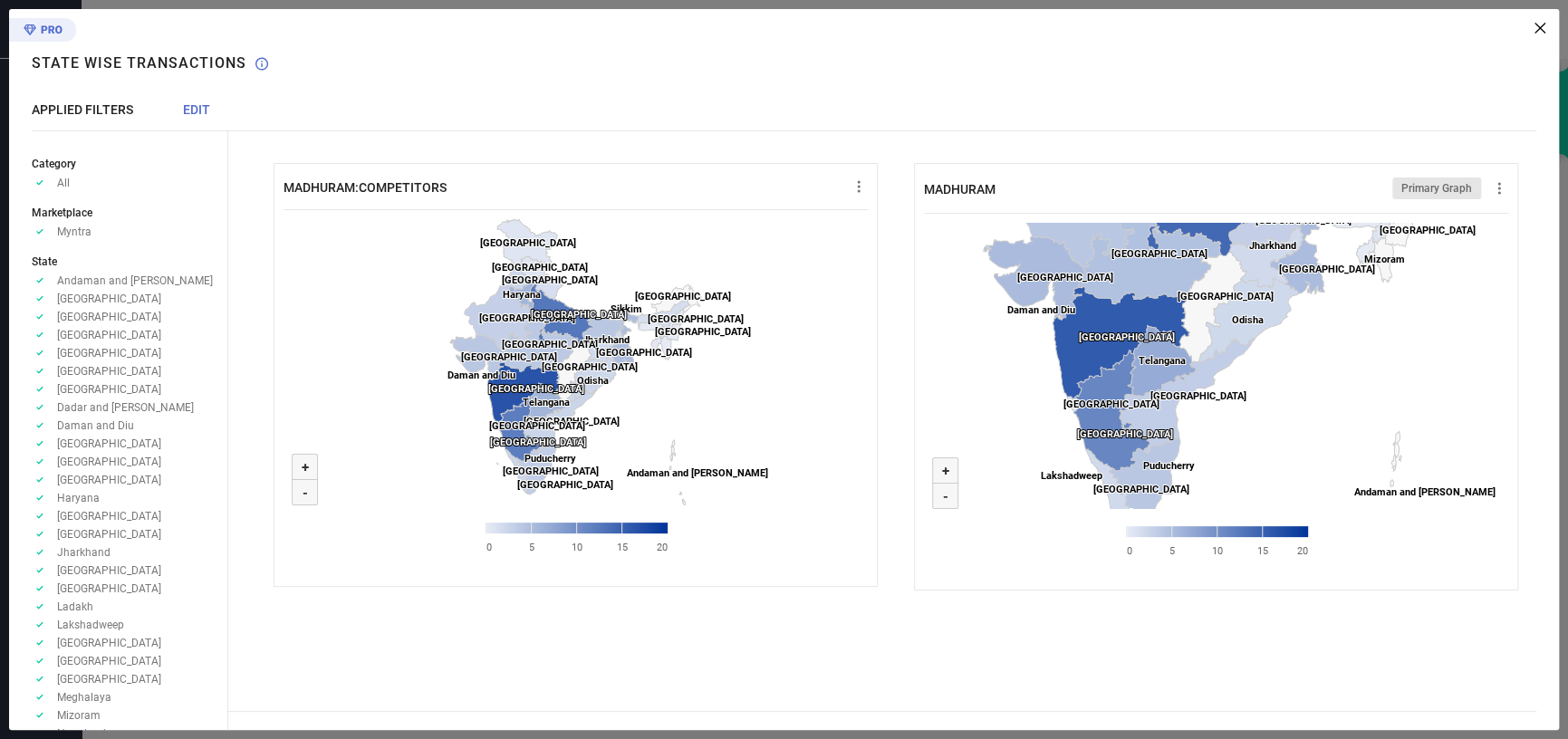
drag, startPoint x: 1241, startPoint y: 422, endPoint x: 1284, endPoint y: 437, distance: 45.5
click at [1284, 437] on rect at bounding box center [1216, 395] width 584 height 362
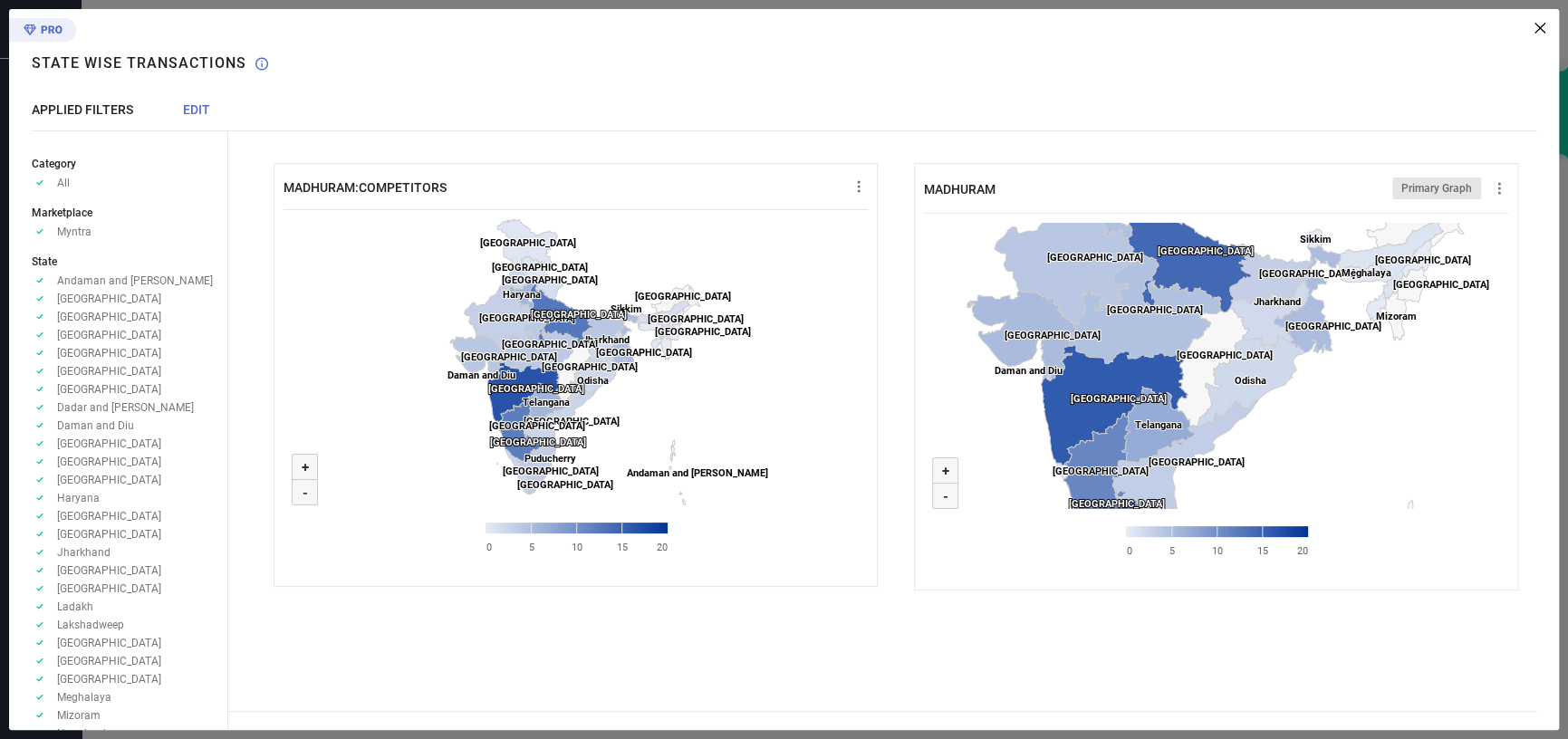
drag, startPoint x: 1376, startPoint y: 407, endPoint x: 1380, endPoint y: 442, distance: 35.2
click at [1399, 451] on rect at bounding box center [1216, 395] width 584 height 362
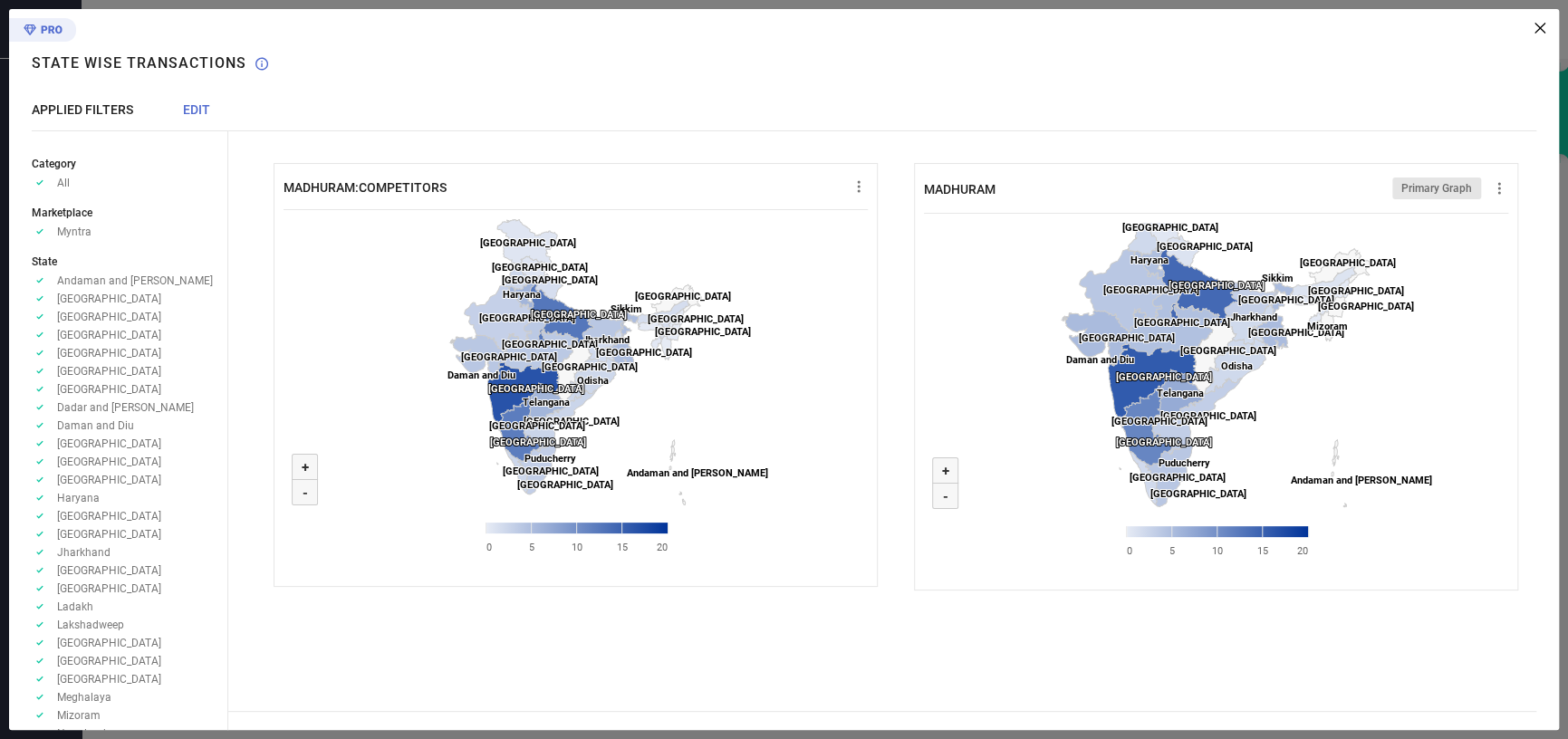
drag, startPoint x: 1353, startPoint y: 417, endPoint x: 1336, endPoint y: 385, distance: 36.2
click at [1336, 385] on rect at bounding box center [1216, 395] width 584 height 362
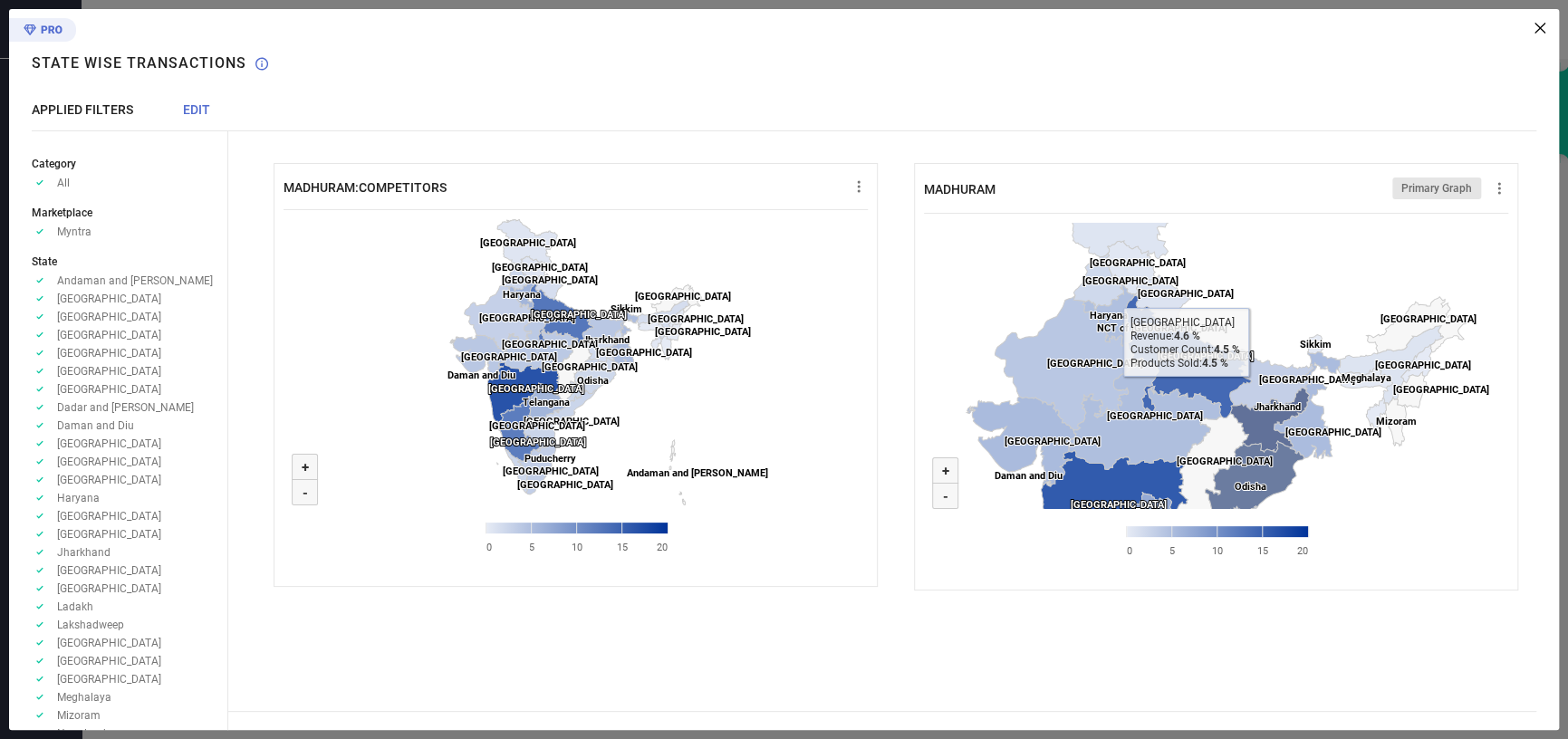
drag, startPoint x: 1144, startPoint y: 289, endPoint x: 1232, endPoint y: 448, distance: 181.7
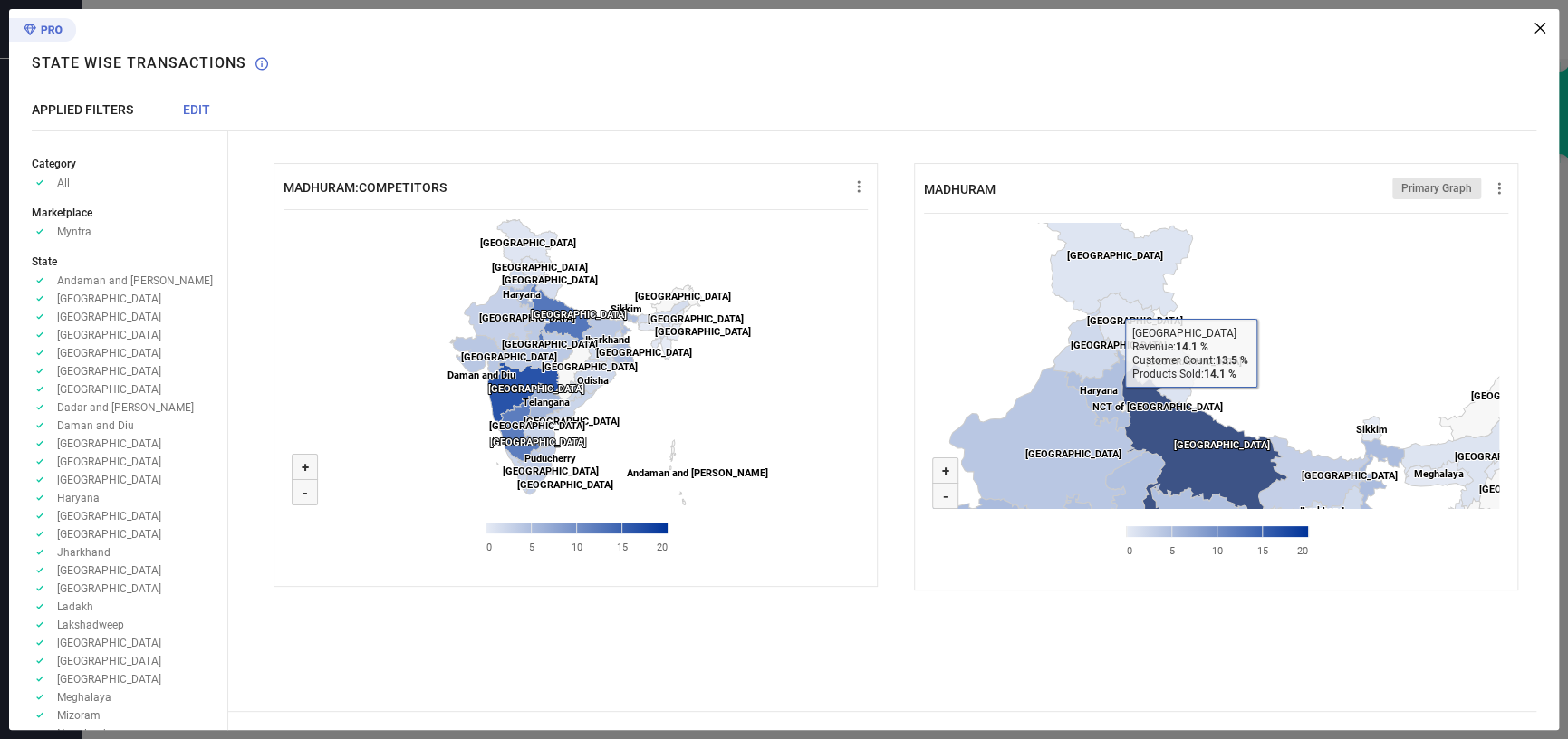
drag, startPoint x: 1172, startPoint y: 329, endPoint x: 1188, endPoint y: 397, distance: 69.9
click at [1188, 397] on rect at bounding box center [1216, 395] width 584 height 362
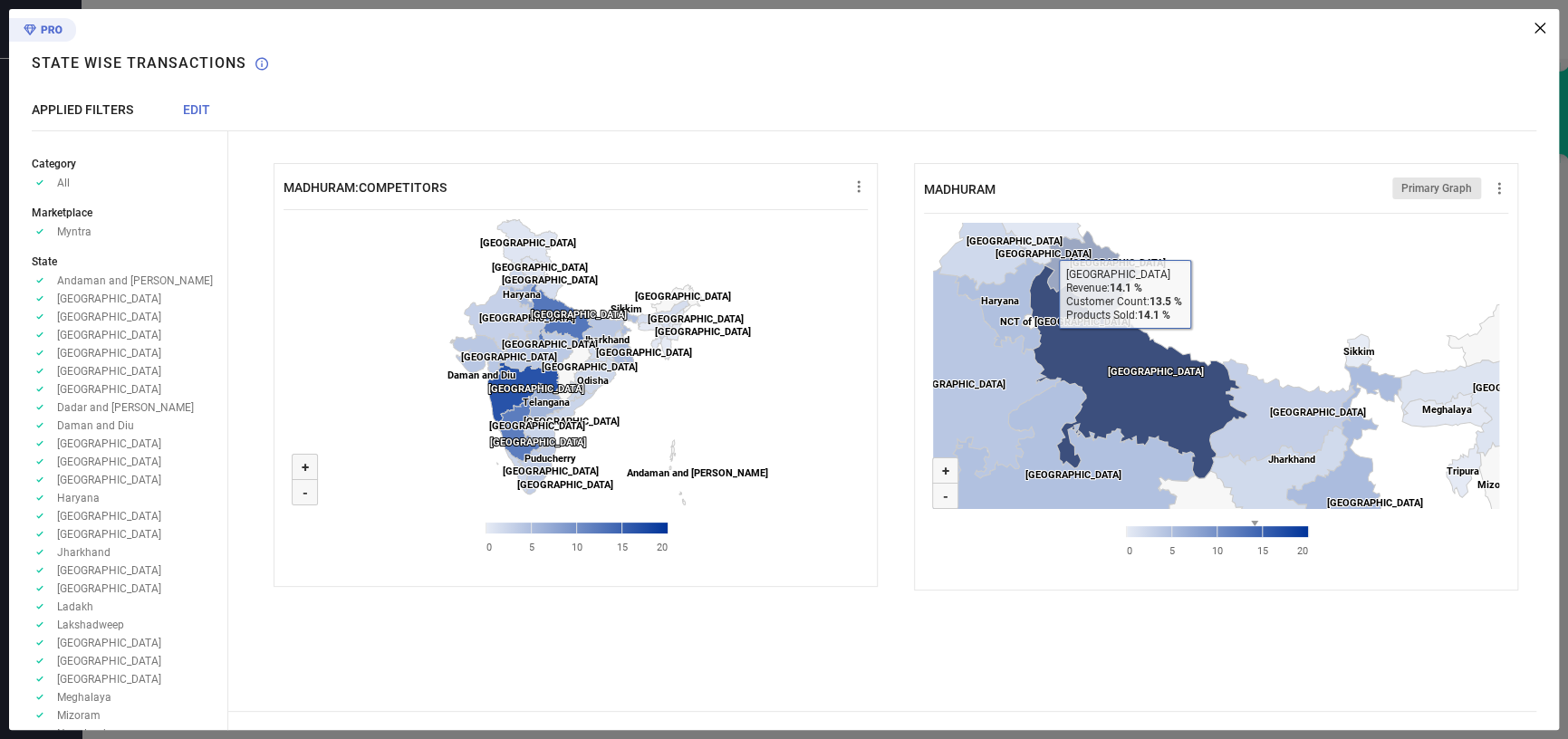
drag, startPoint x: 1192, startPoint y: 428, endPoint x: 1118, endPoint y: 336, distance: 118.1
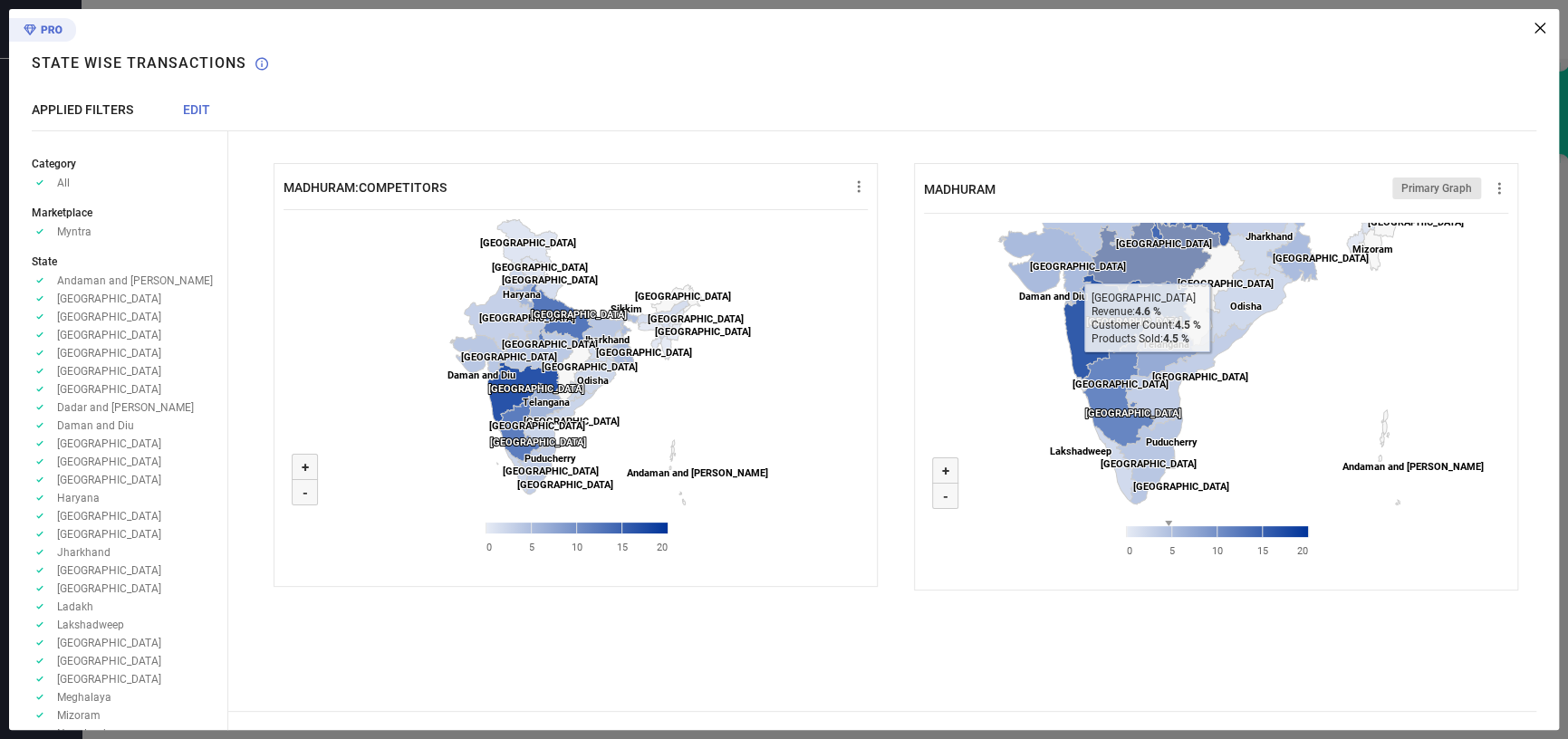
drag, startPoint x: 1187, startPoint y: 469, endPoint x: 1126, endPoint y: 257, distance: 220.6
click at [1126, 257] on icon "Created with Highcharts 9.3.3 Zoom in + Zoom out - Andhra Pradesh ​ Andhra Prad…" at bounding box center [1216, 395] width 584 height 362
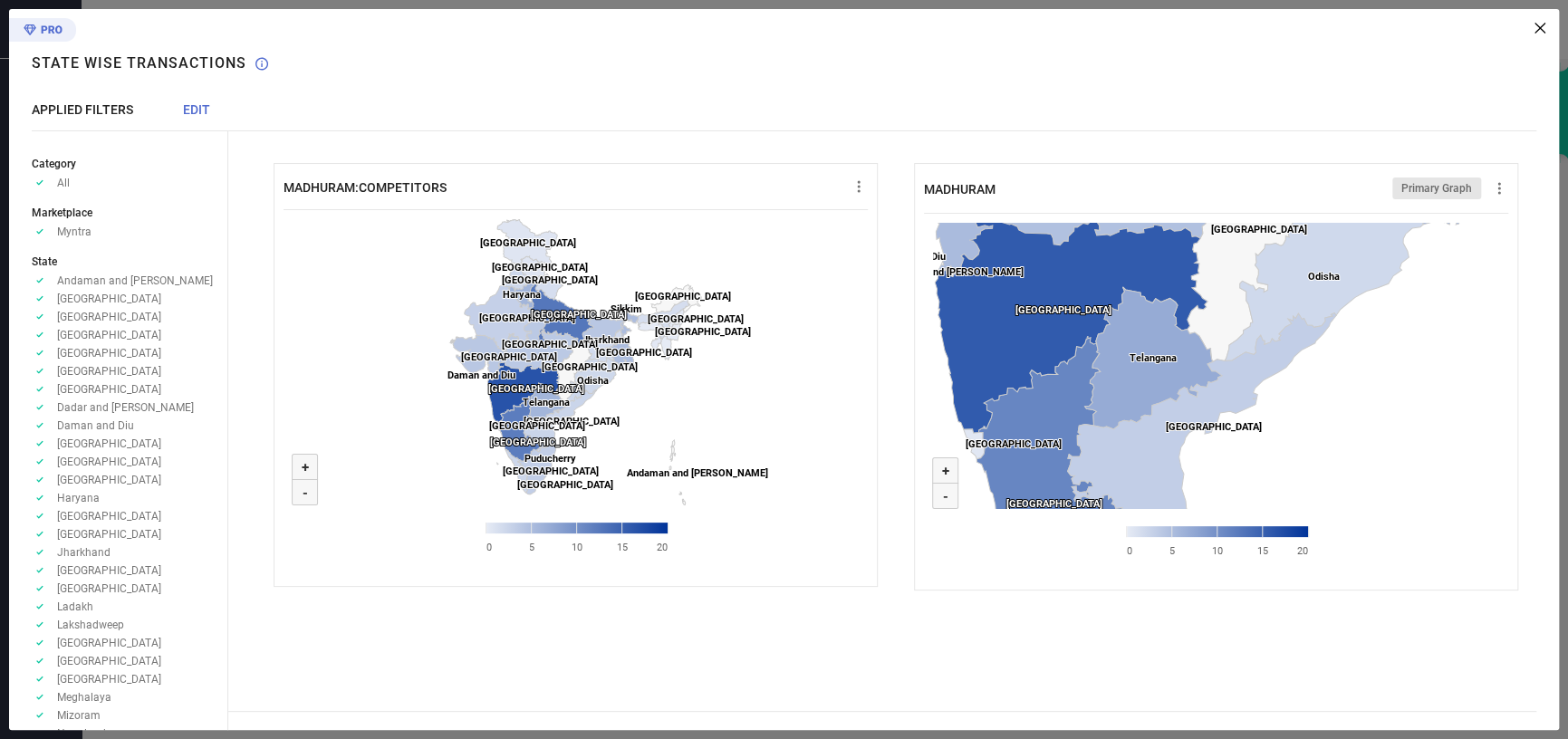
drag, startPoint x: 1186, startPoint y: 360, endPoint x: 1223, endPoint y: 483, distance: 128.4
click at [1237, 500] on rect at bounding box center [1216, 395] width 584 height 362
click at [1381, 446] on rect at bounding box center [1216, 395] width 584 height 362
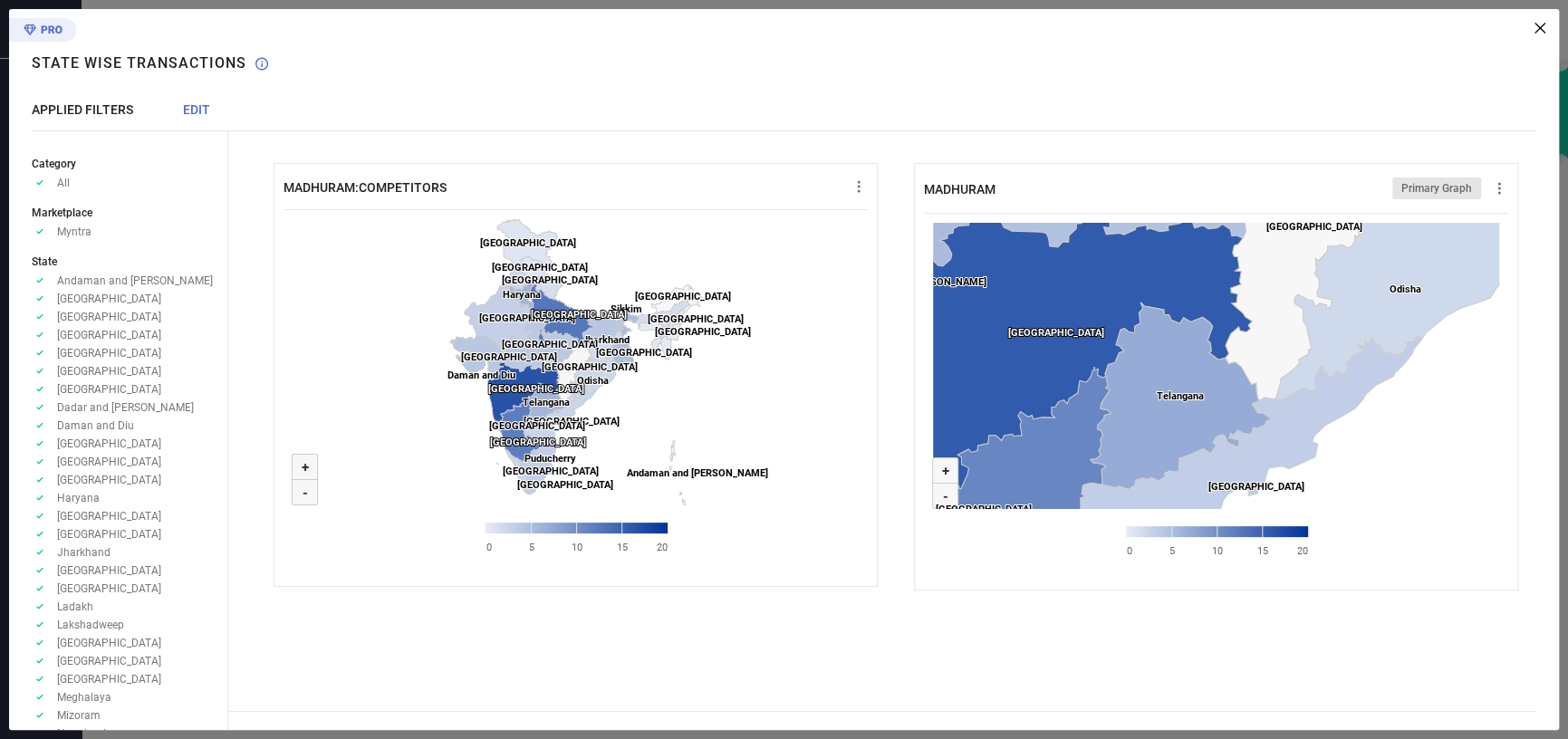
drag, startPoint x: 1294, startPoint y: 417, endPoint x: 1393, endPoint y: 485, distance: 120.1
click at [1393, 485] on rect at bounding box center [1216, 395] width 584 height 362
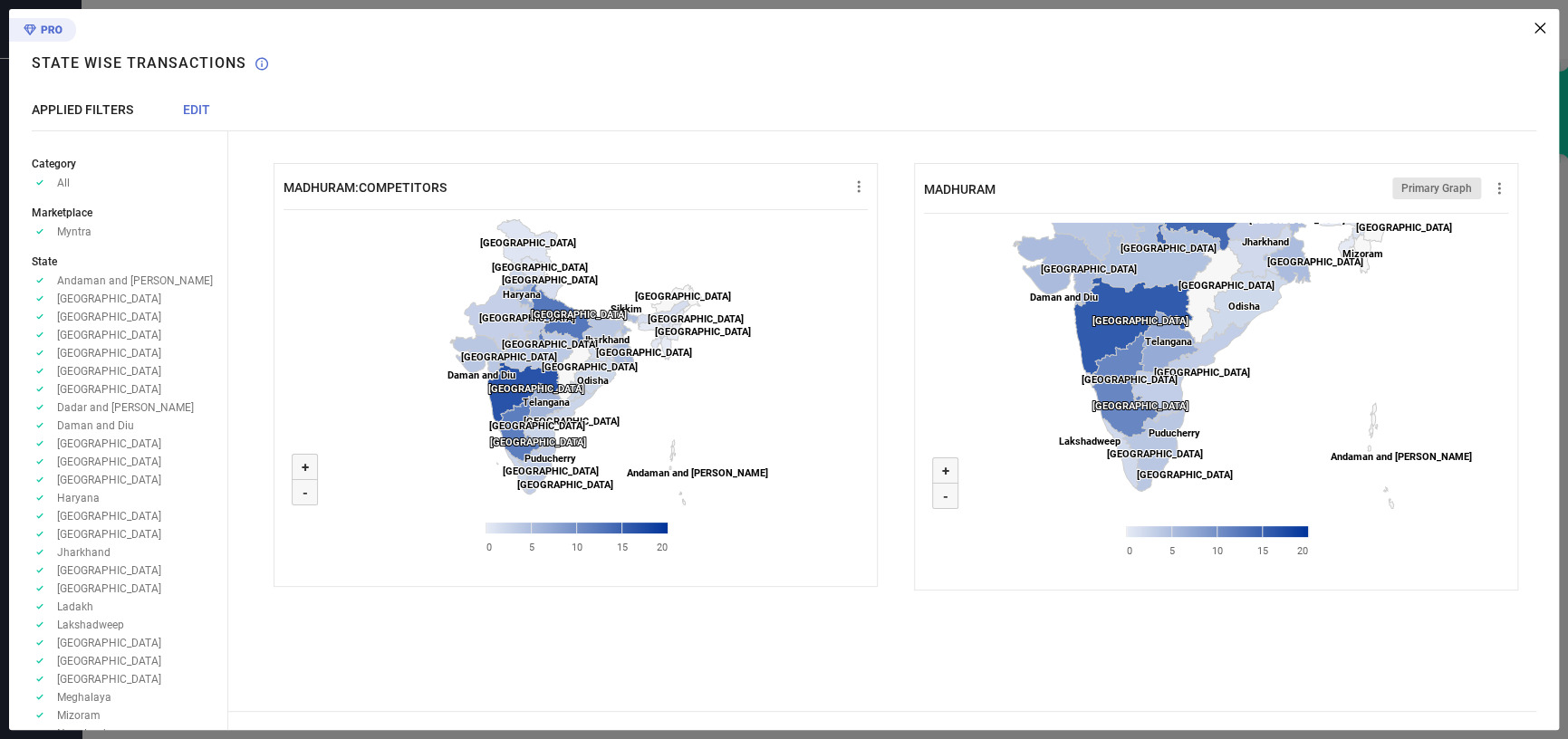
drag, startPoint x: 1269, startPoint y: 462, endPoint x: 1271, endPoint y: 357, distance: 105.0
click at [1271, 357] on rect at bounding box center [1216, 395] width 584 height 362
